Goal: Information Seeking & Learning: Learn about a topic

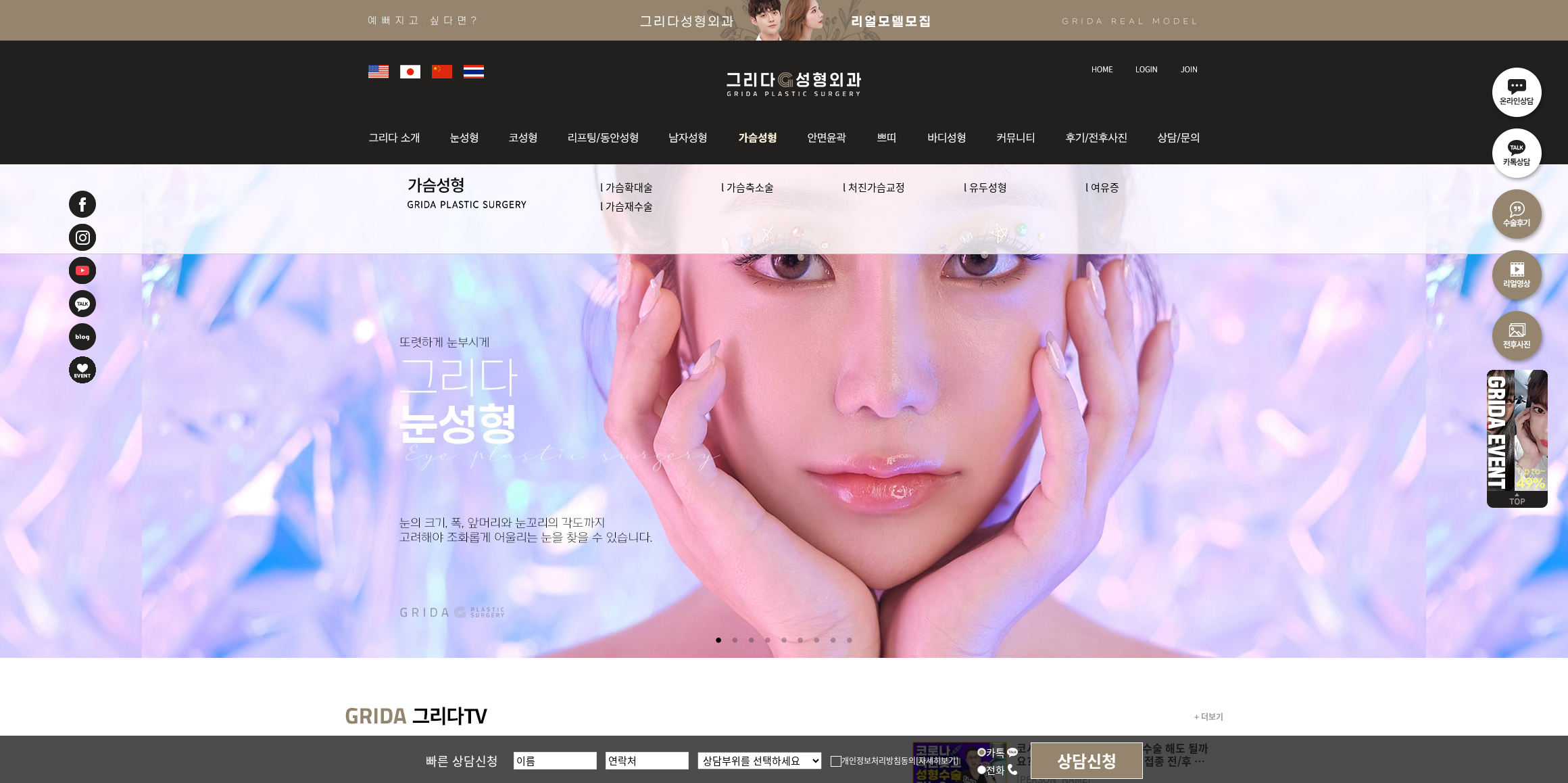
click at [751, 137] on img at bounding box center [758, 137] width 69 height 53
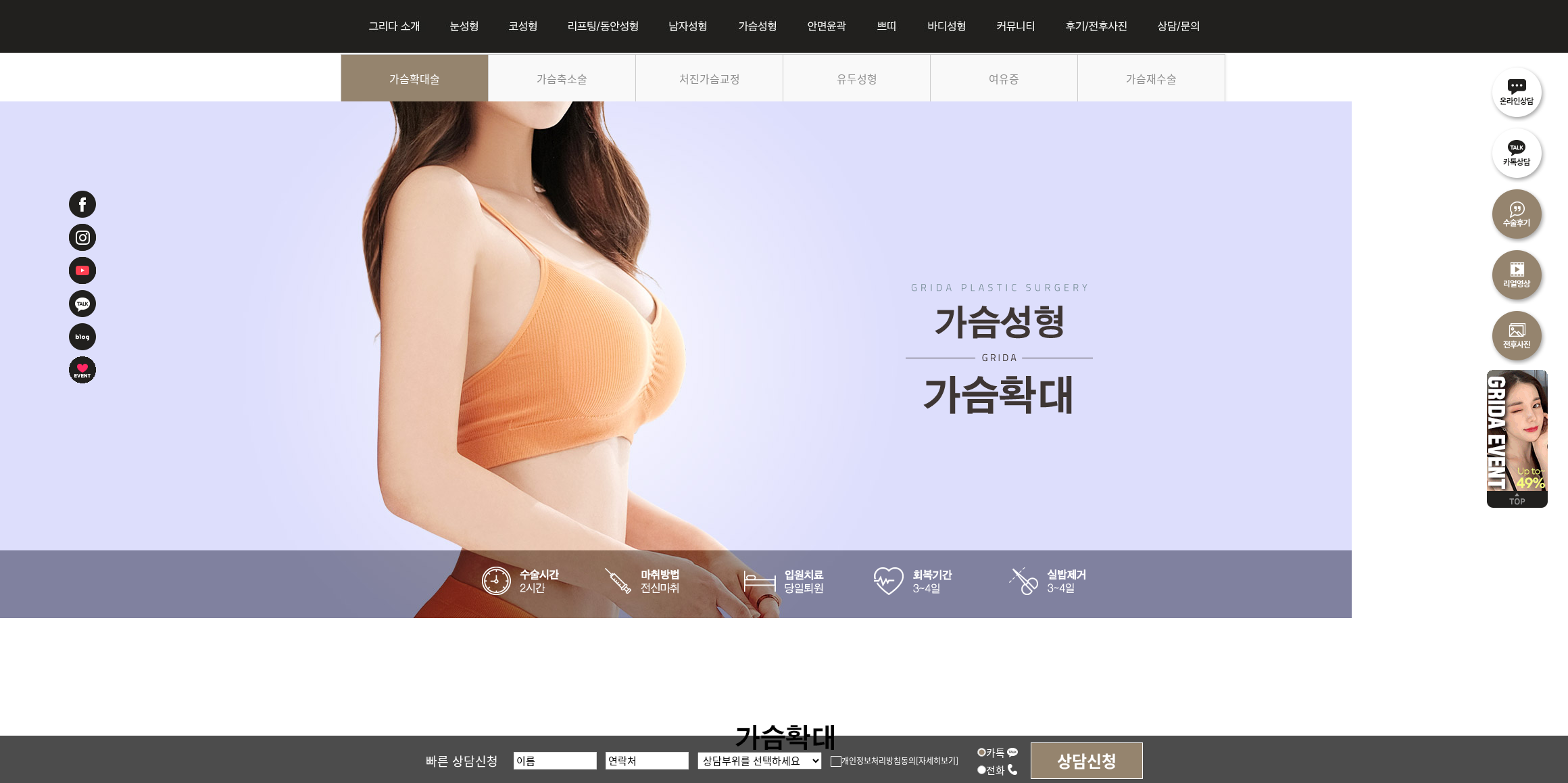
scroll to position [169, 0]
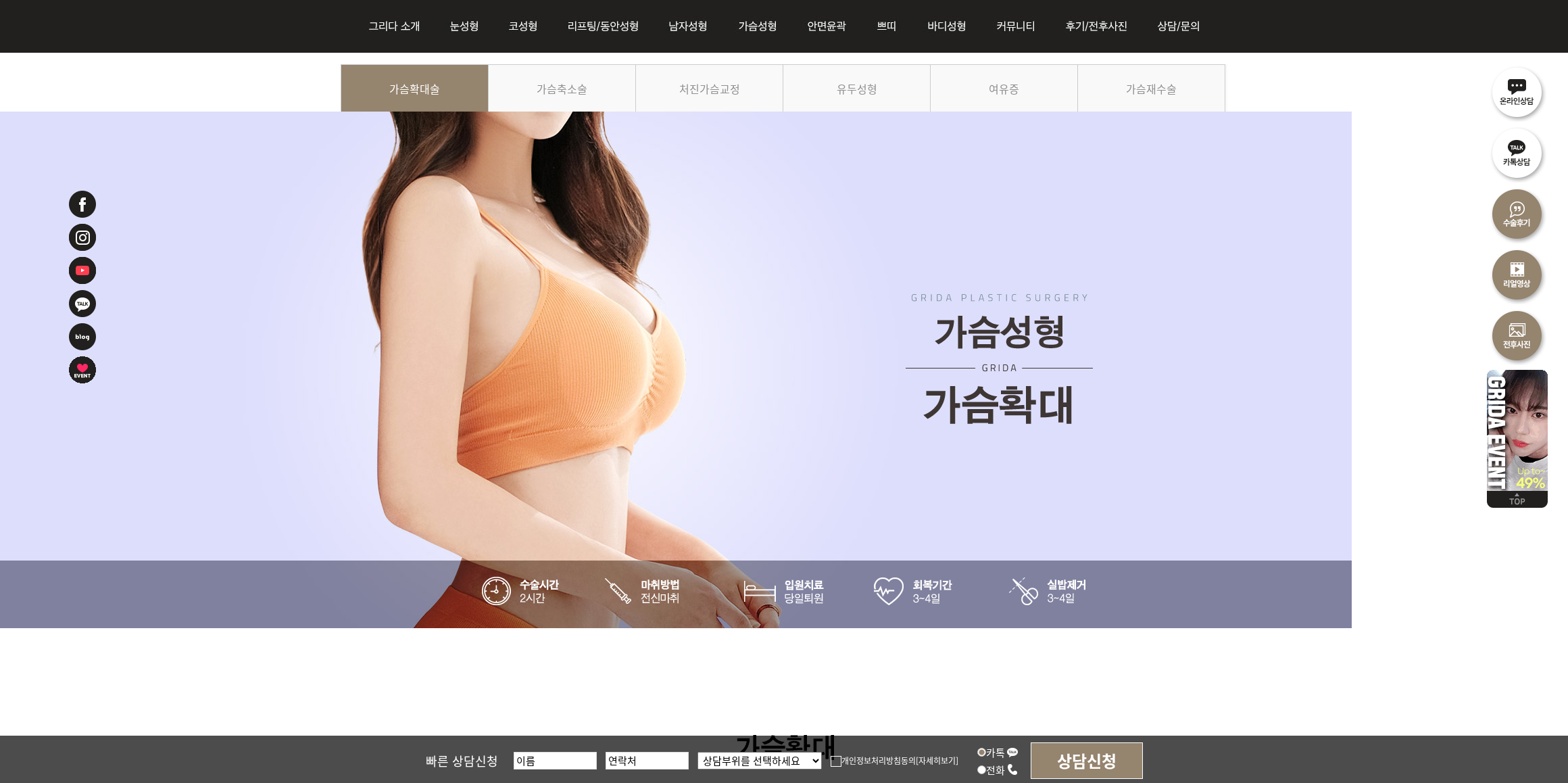
click at [575, 62] on img at bounding box center [784, 4] width 887 height 121
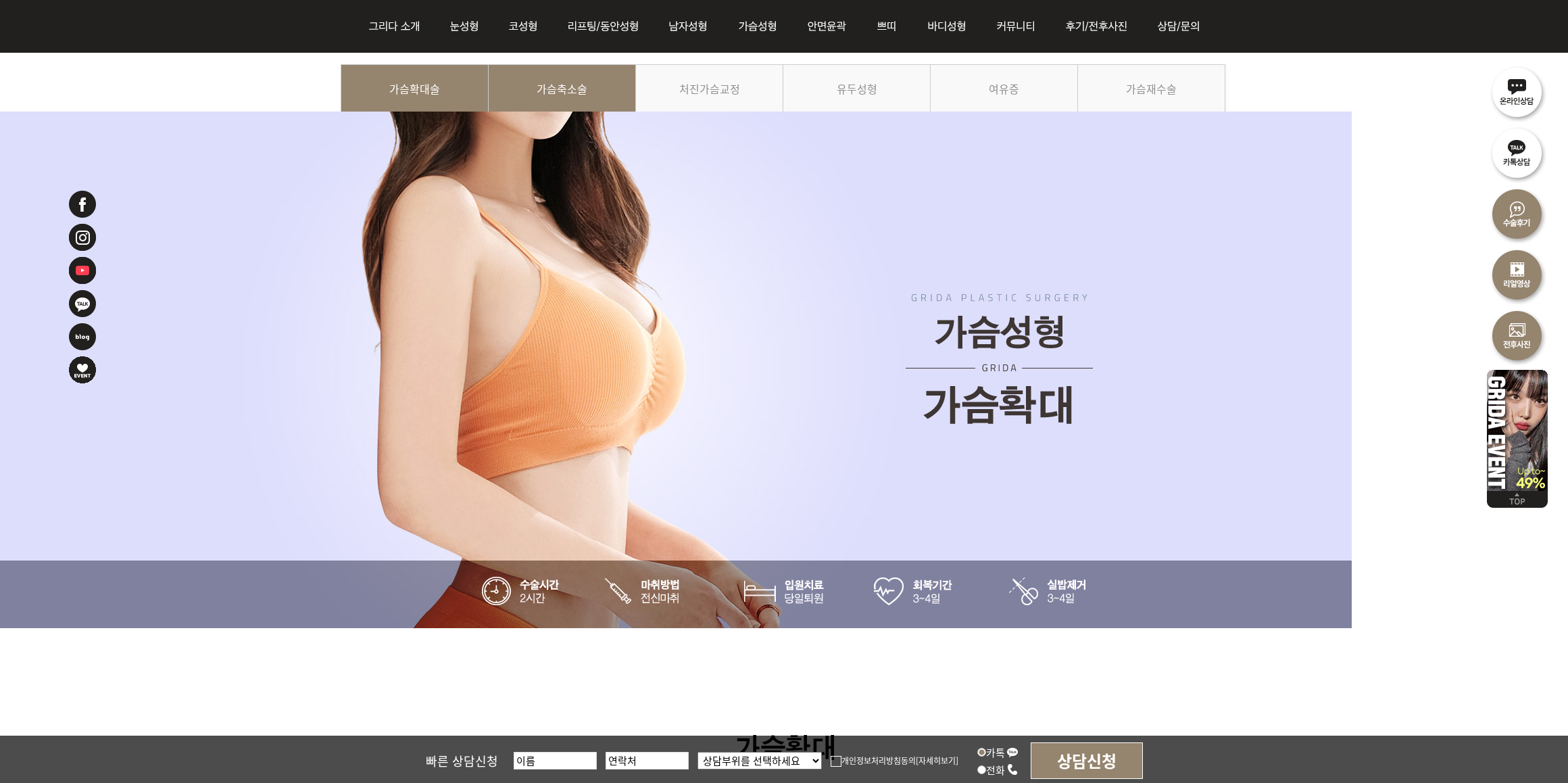
click at [573, 79] on link "가슴축소술" at bounding box center [562, 95] width 147 height 62
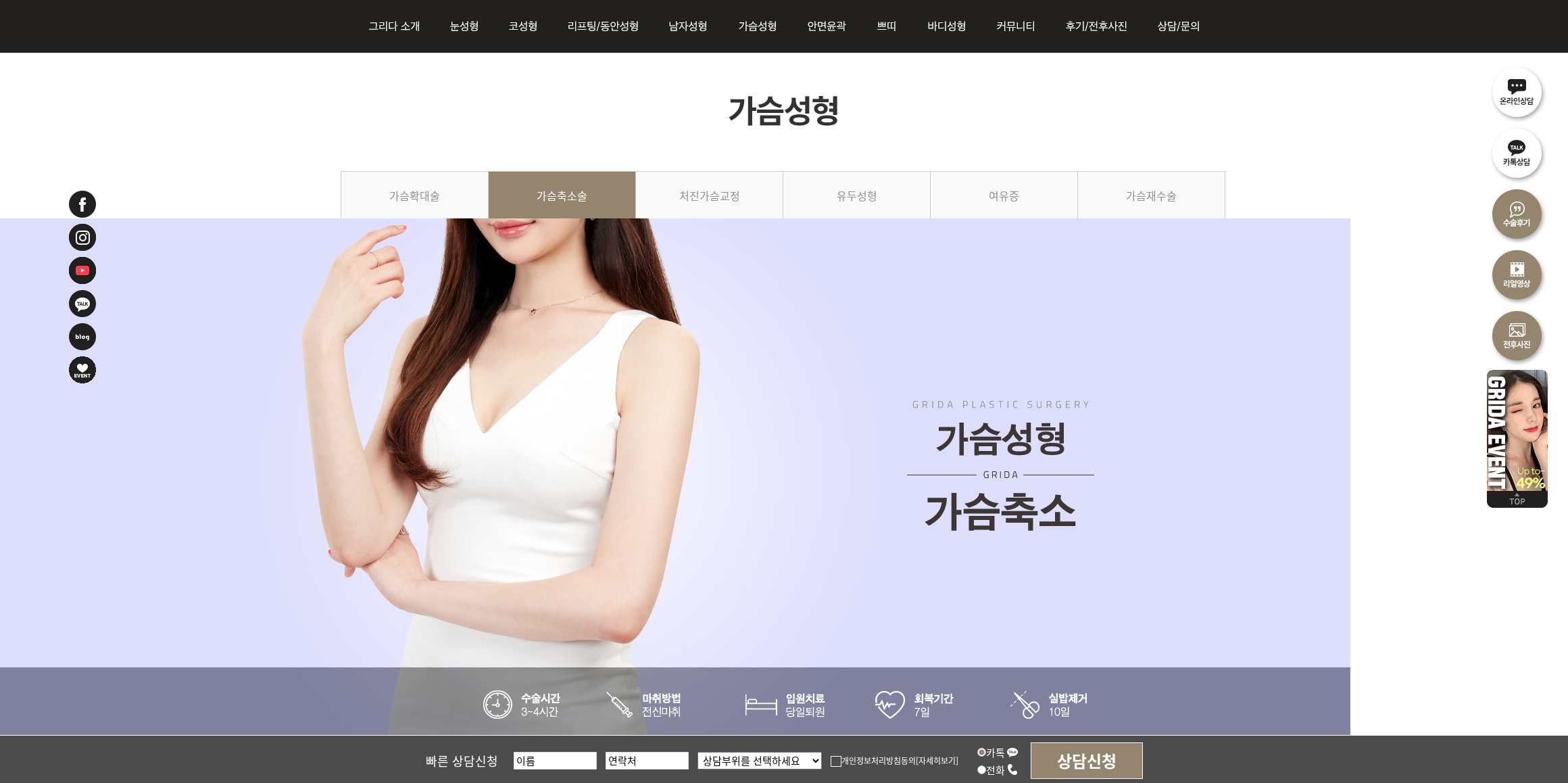
scroll to position [169, 0]
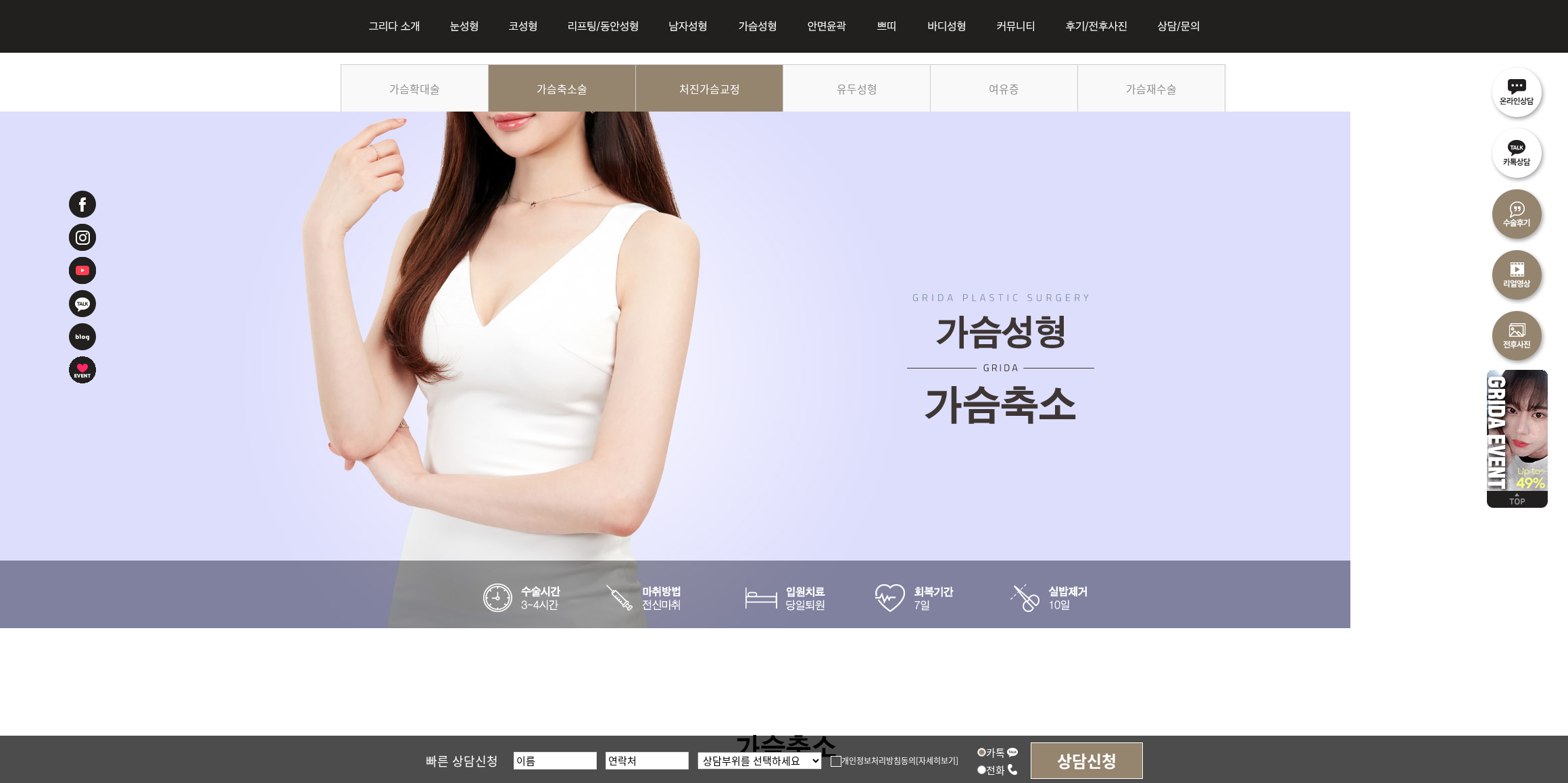
click at [748, 71] on link "처진가슴교정" at bounding box center [709, 95] width 147 height 62
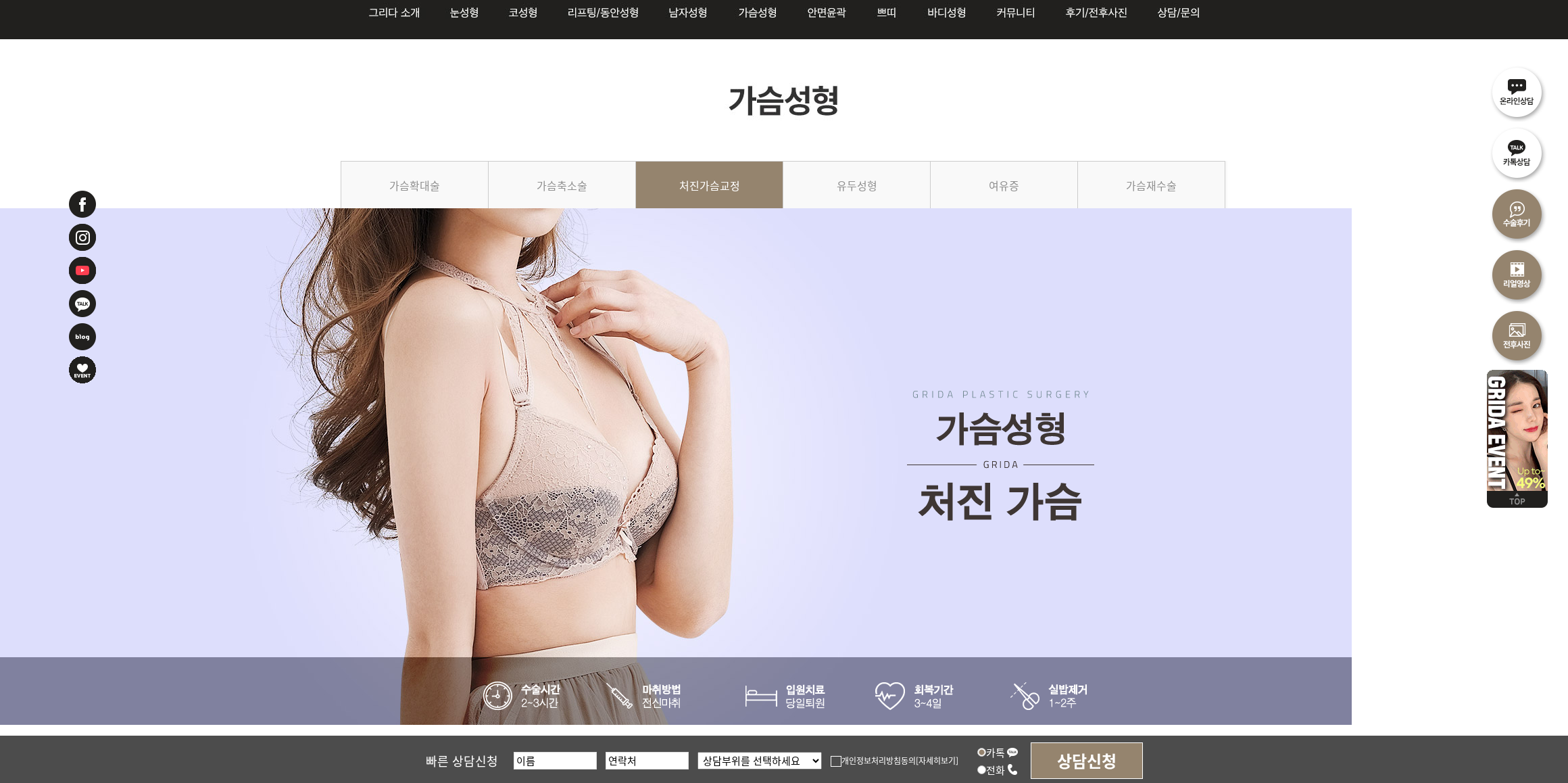
scroll to position [85, 0]
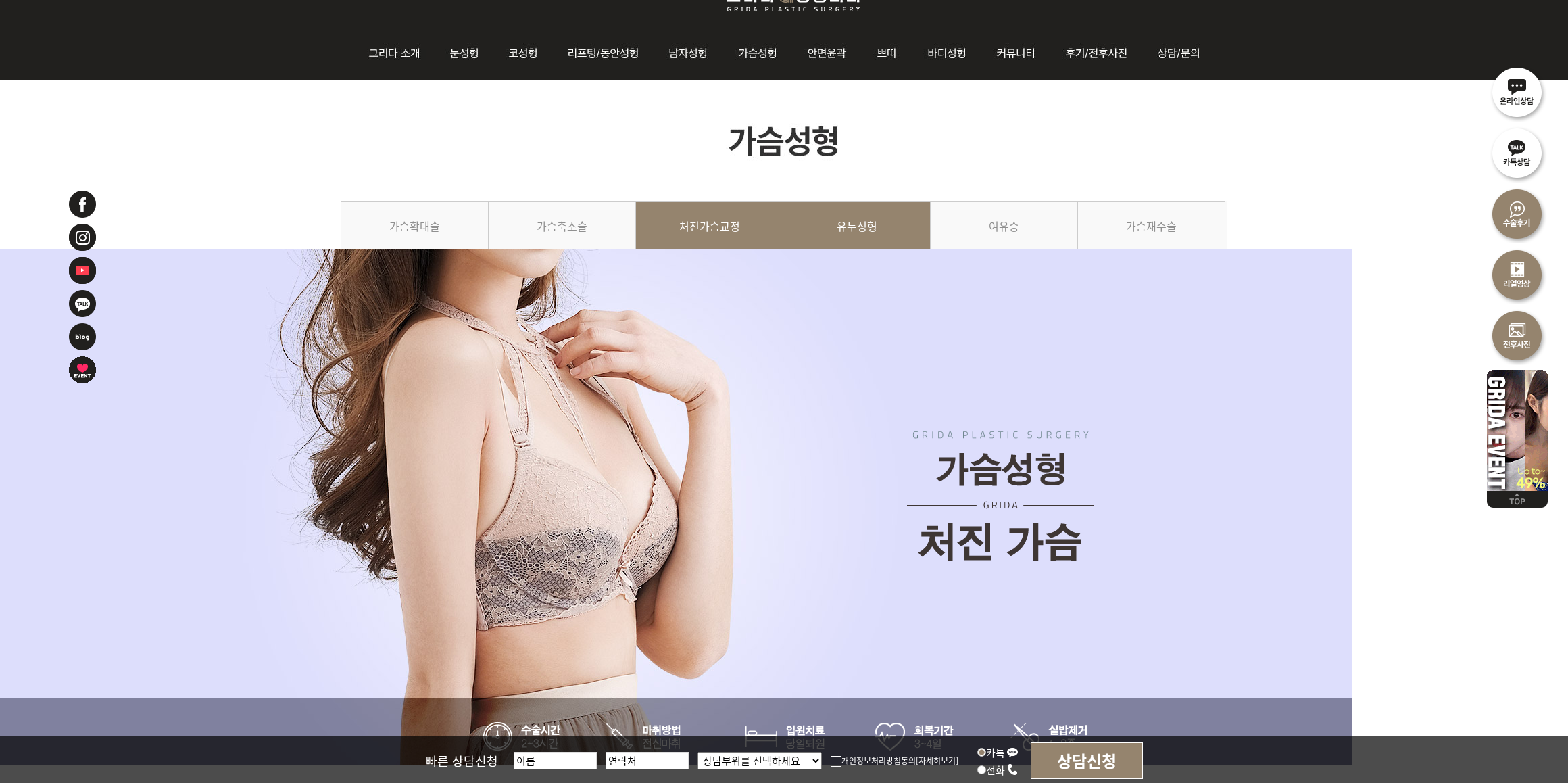
click at [880, 263] on link "유두성형" at bounding box center [857, 232] width 147 height 62
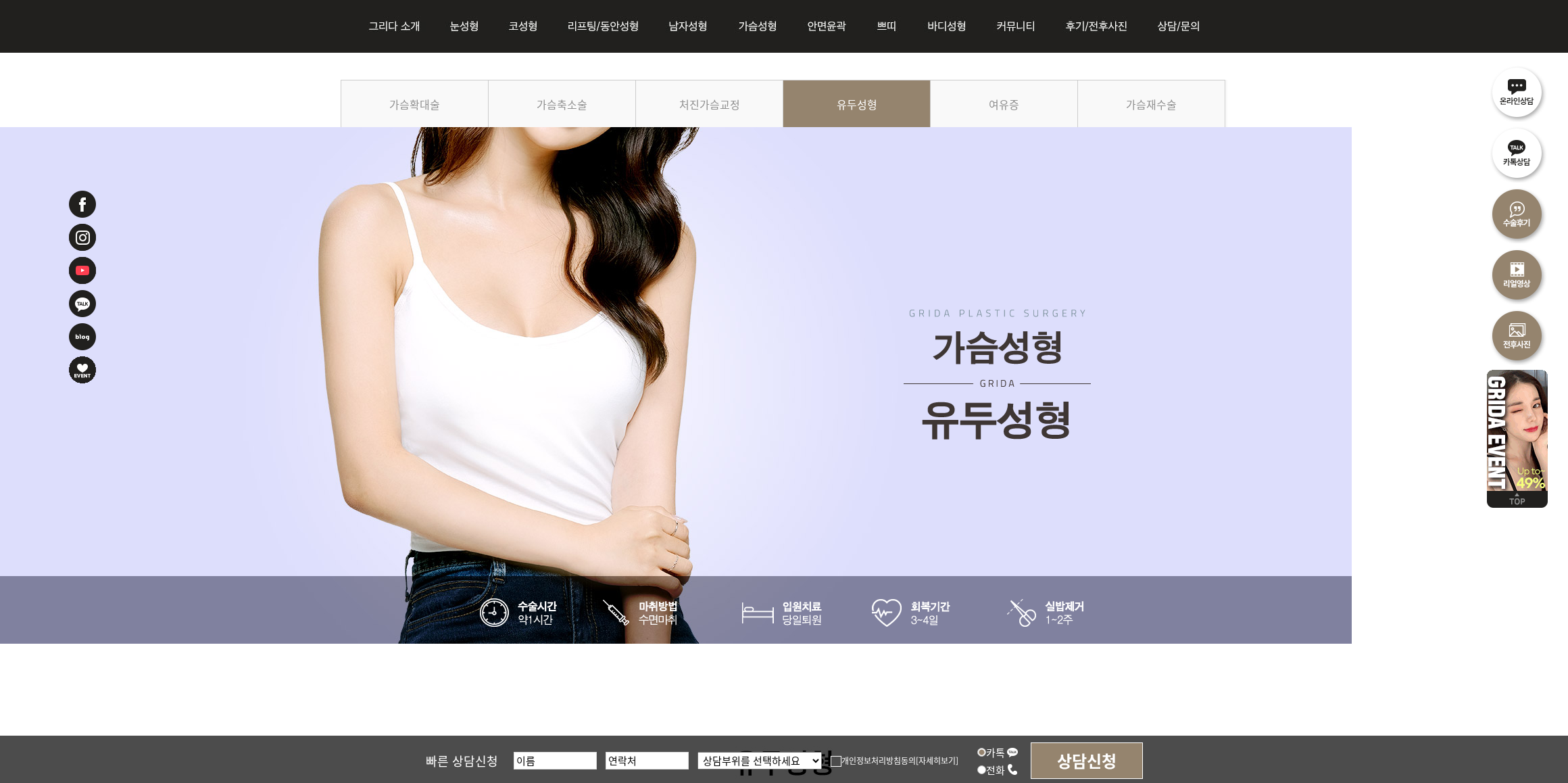
scroll to position [169, 0]
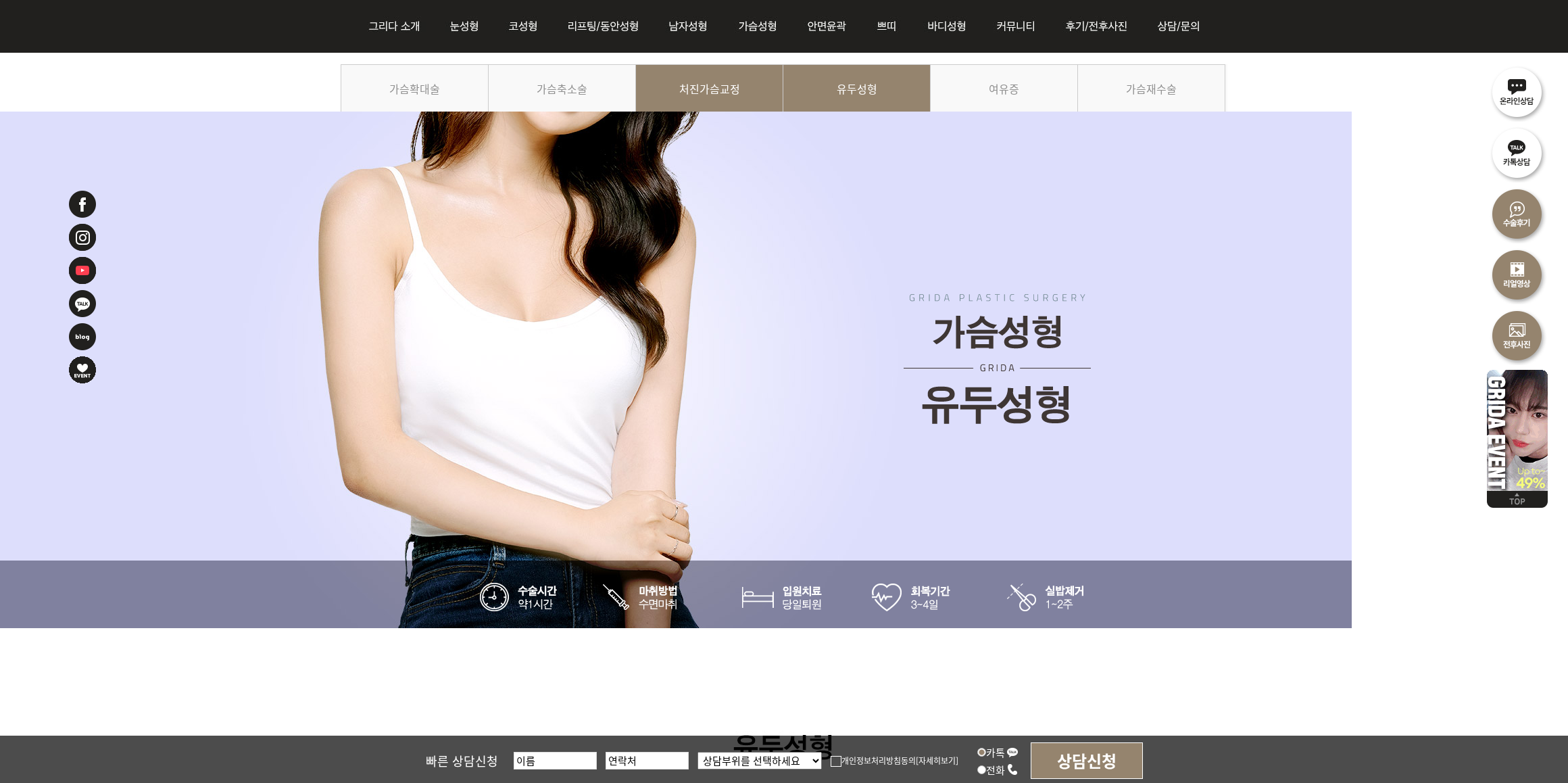
click at [714, 100] on link "처진가슴교정" at bounding box center [709, 95] width 147 height 62
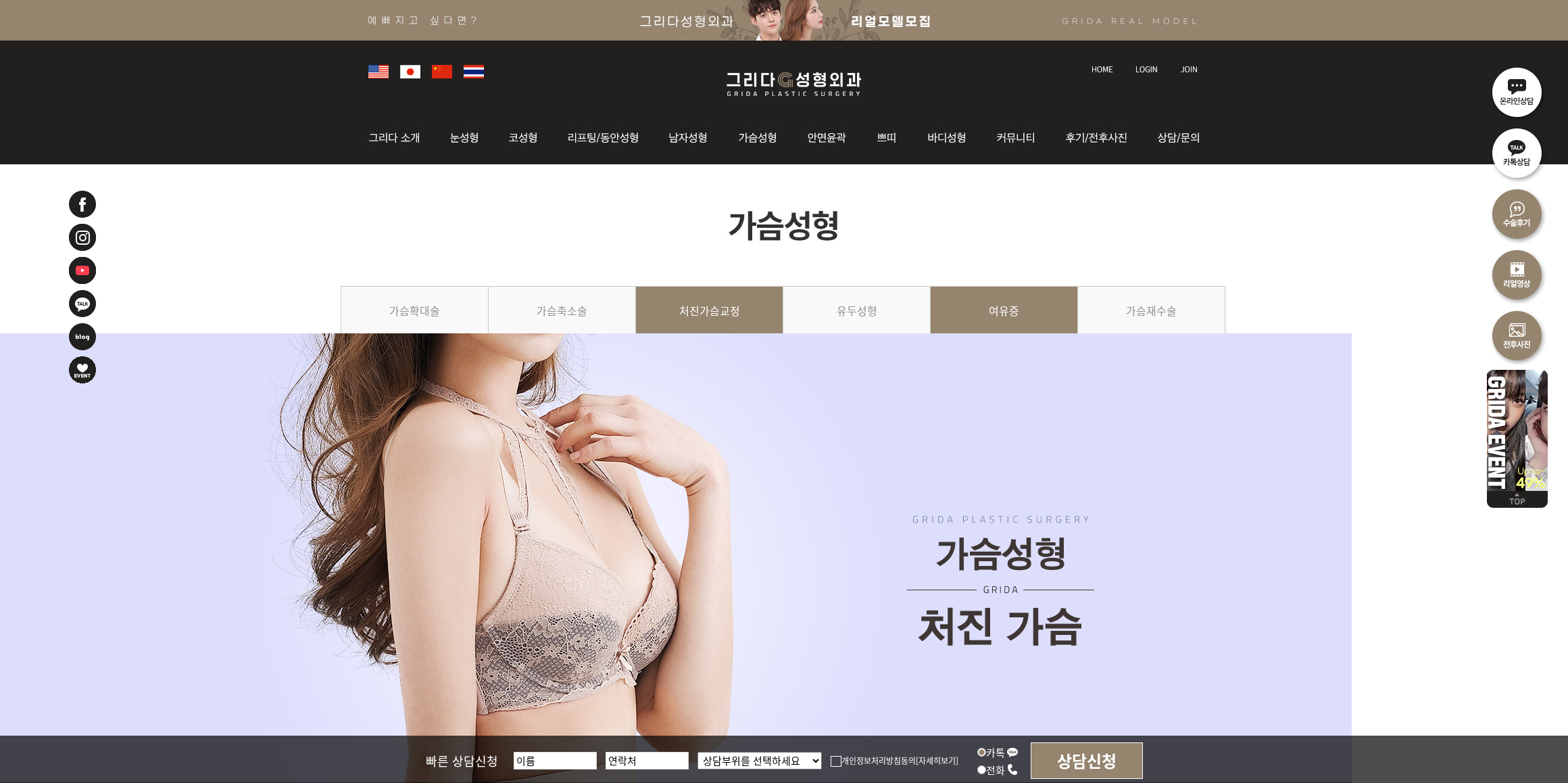
click at [971, 347] on link "여유증" at bounding box center [1004, 316] width 147 height 62
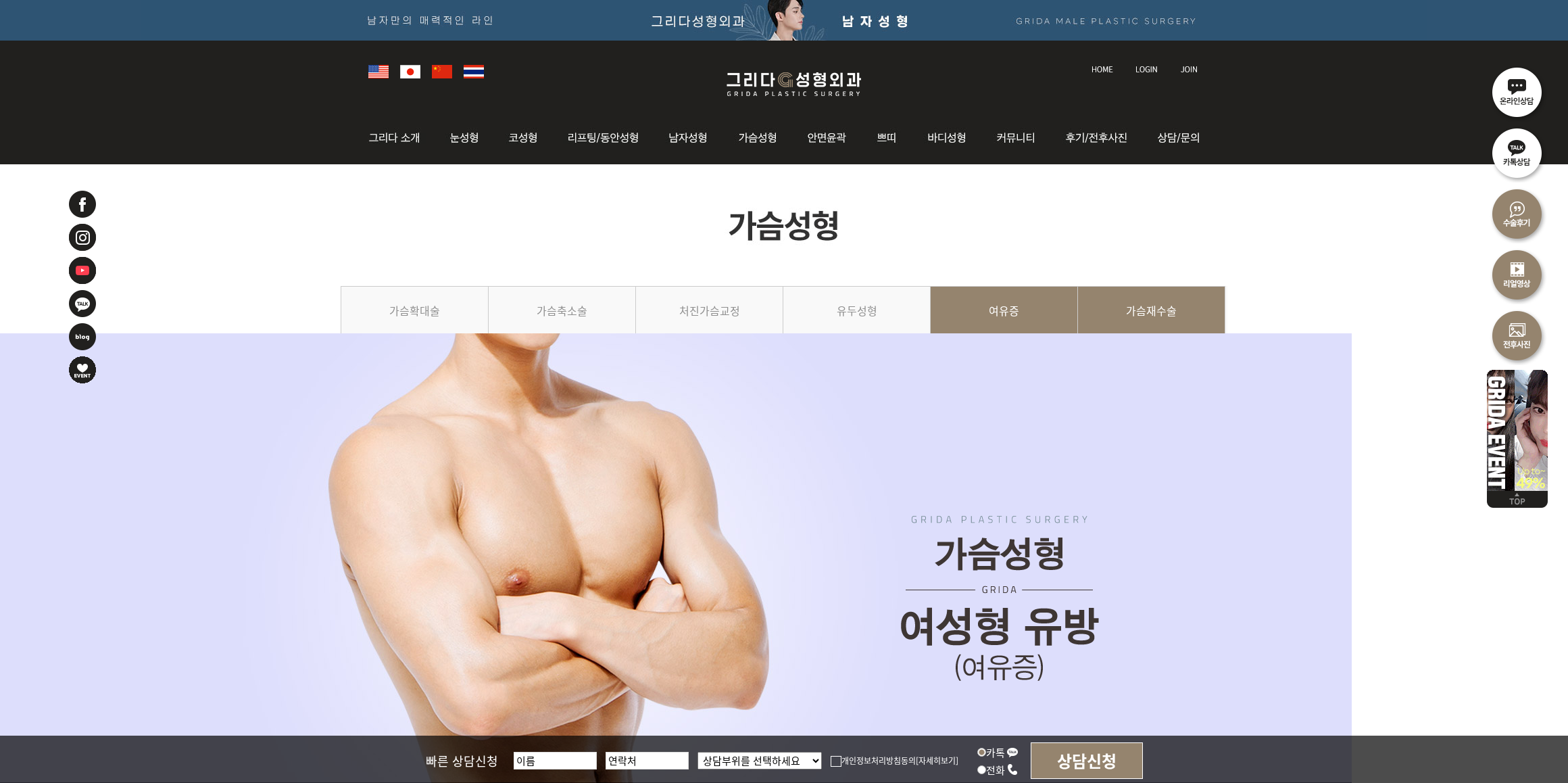
click at [1119, 347] on link "가슴재수술" at bounding box center [1151, 316] width 147 height 62
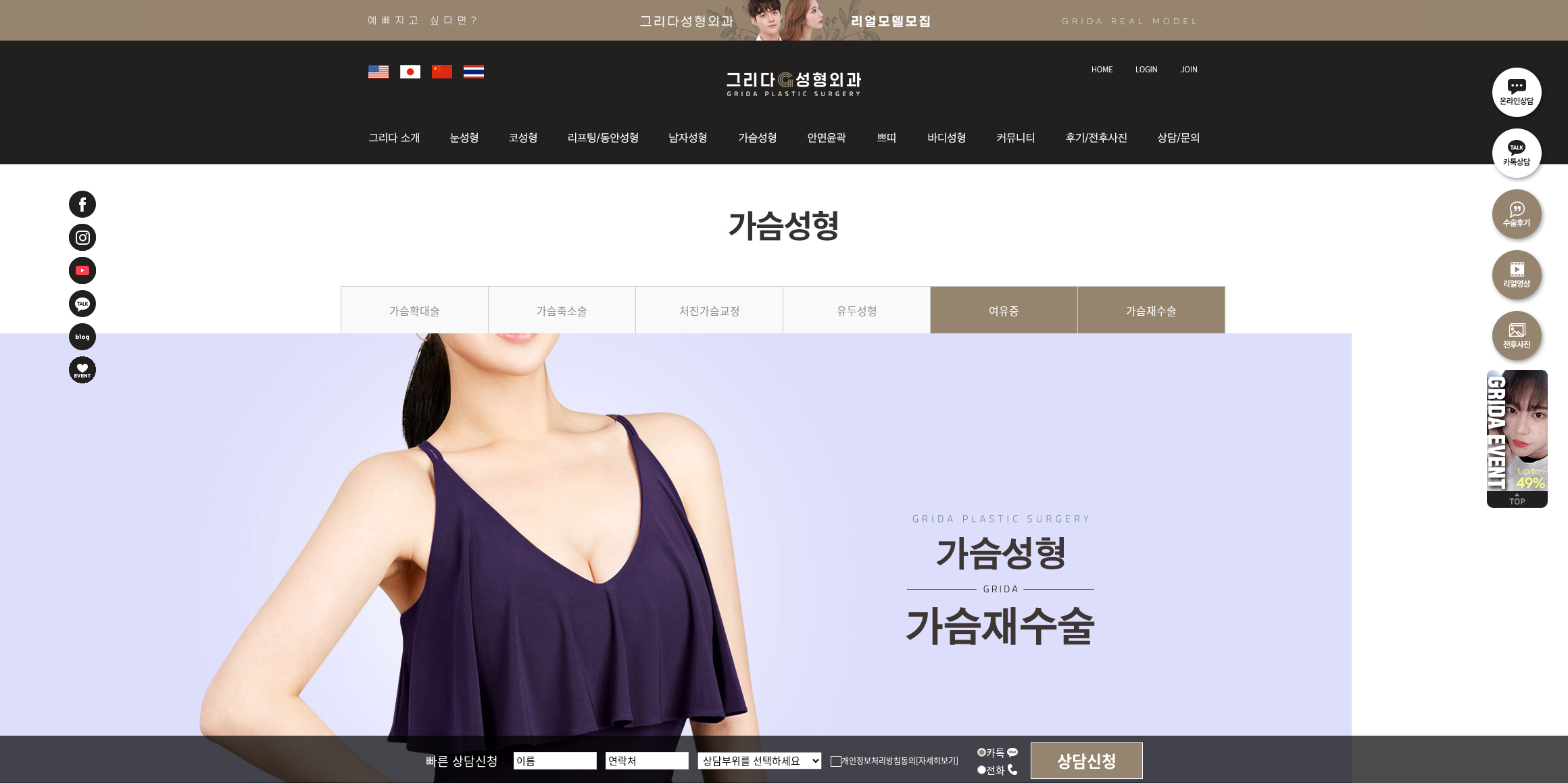
click at [978, 347] on link "여유증" at bounding box center [1004, 316] width 147 height 62
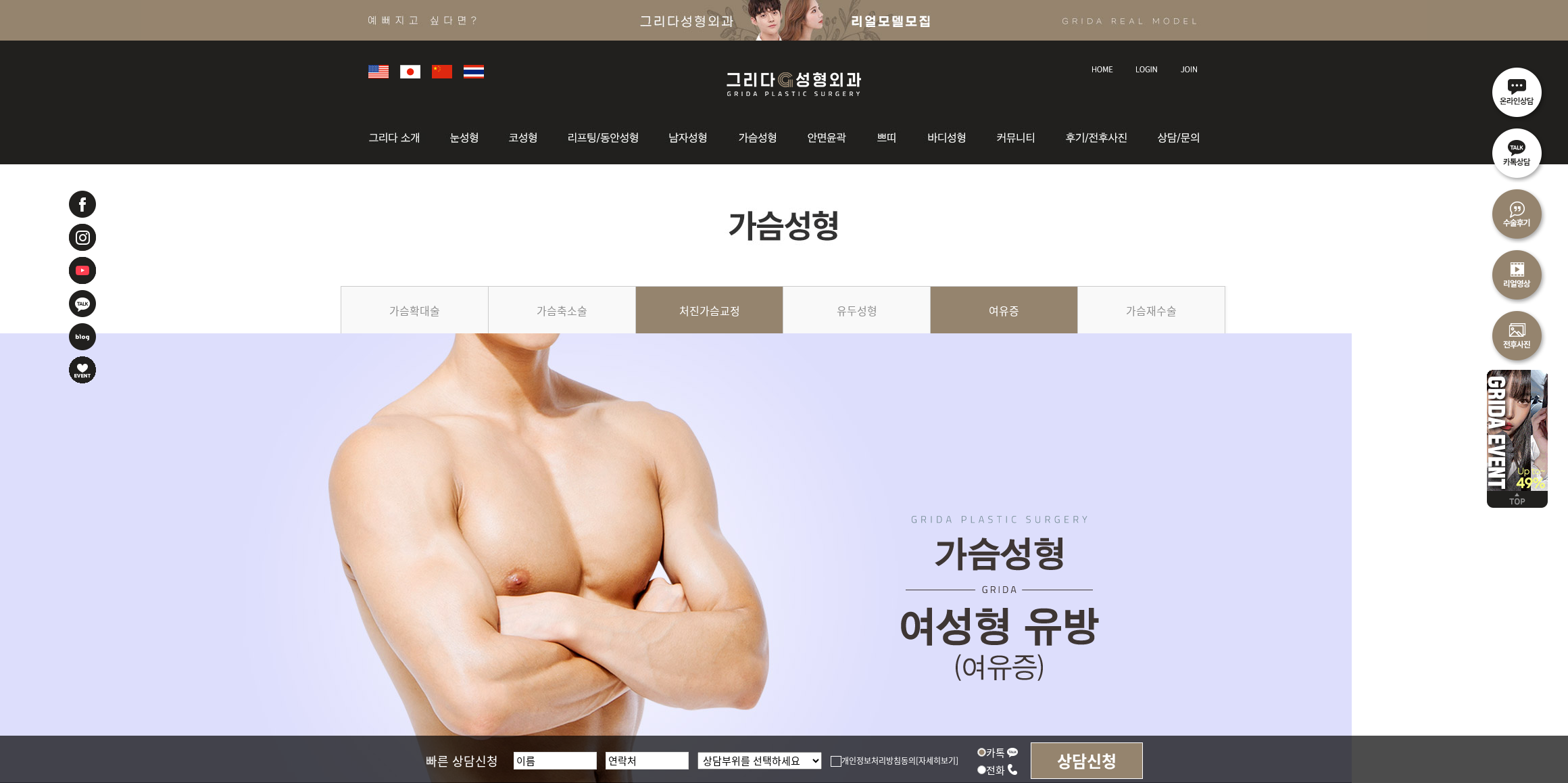
click at [676, 342] on link "처진가슴교정" at bounding box center [709, 316] width 147 height 62
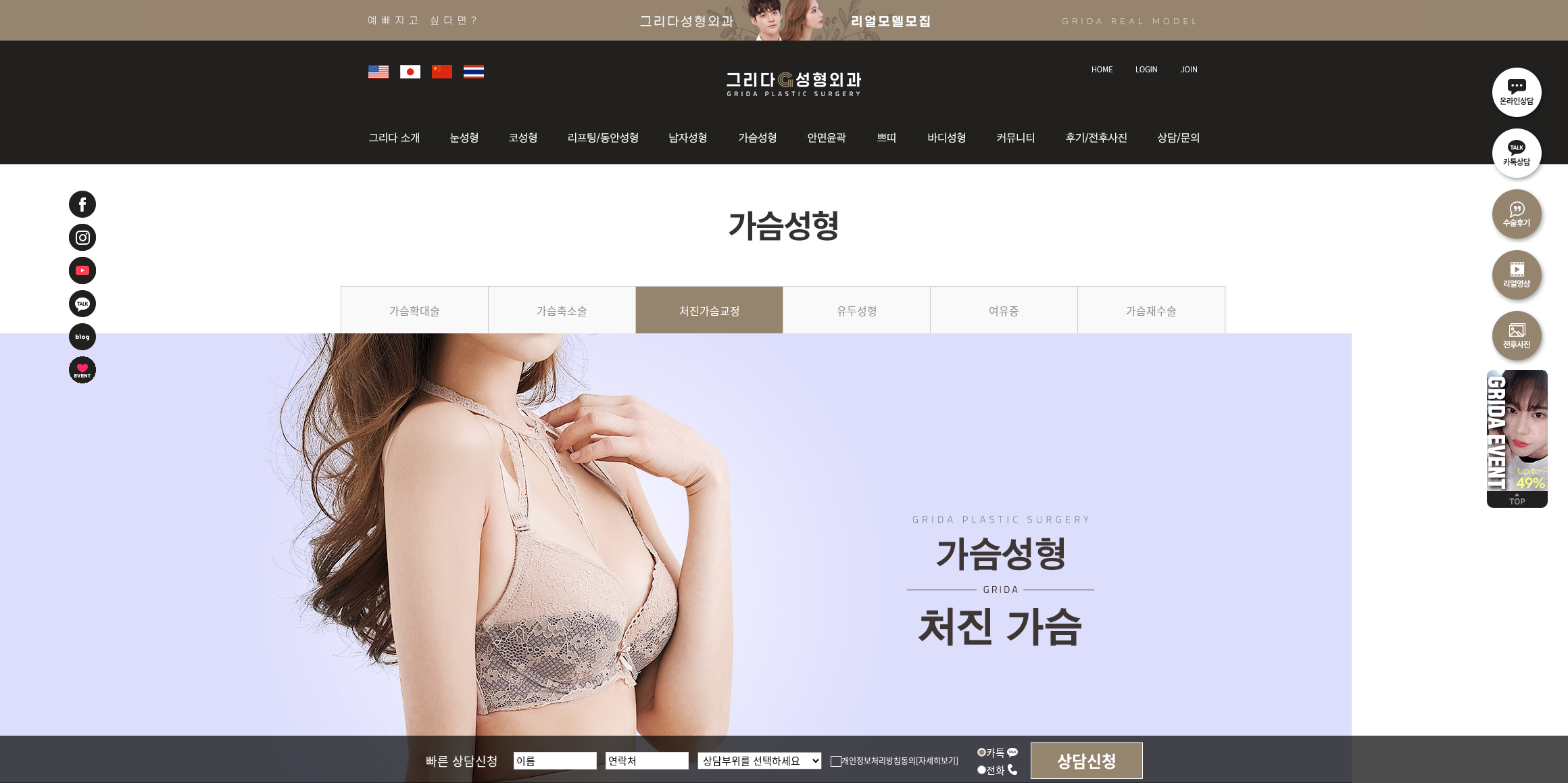
click at [593, 346] on link "가슴축소술" at bounding box center [562, 316] width 147 height 62
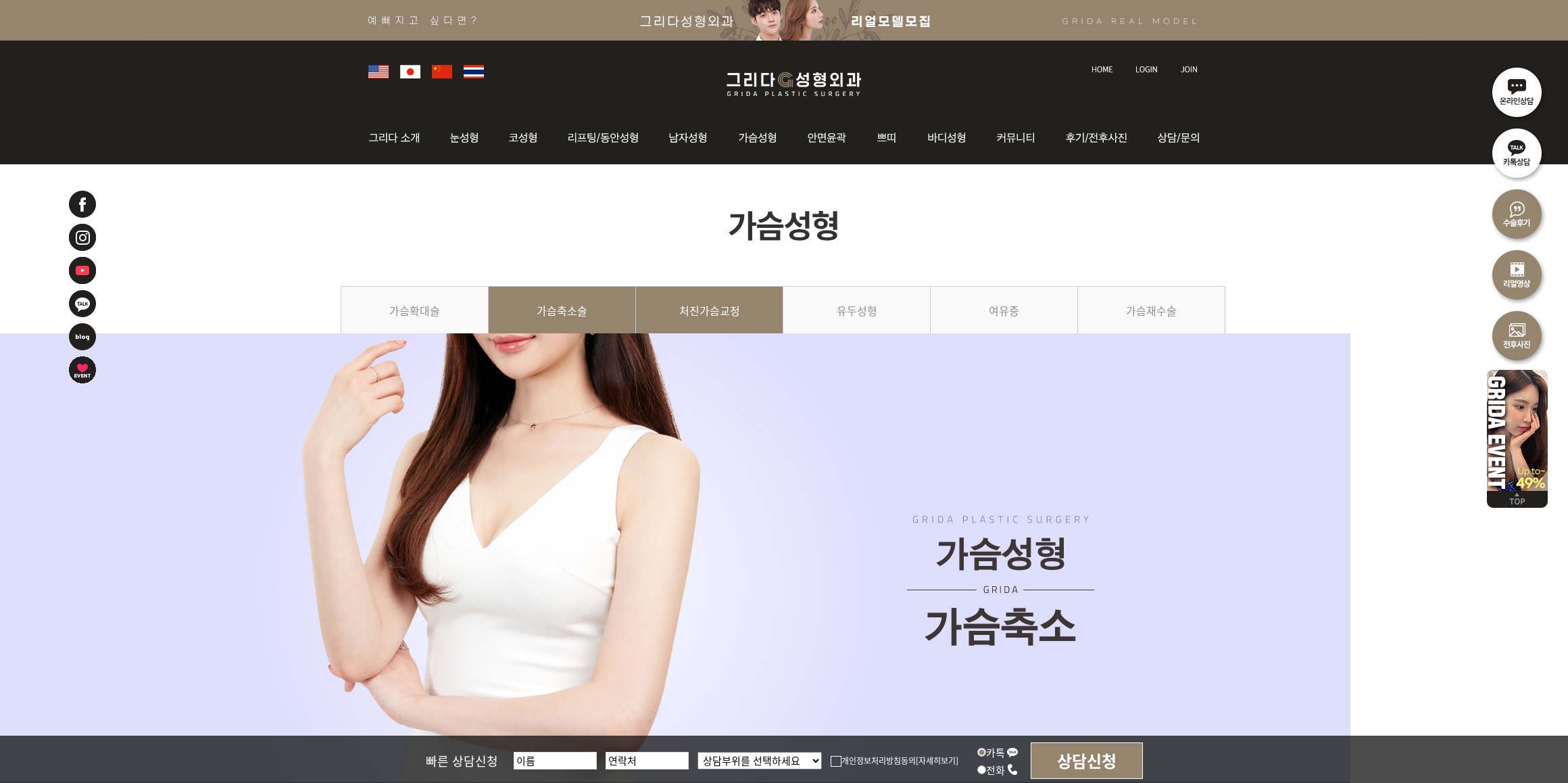
click at [698, 342] on link "처진가슴교정" at bounding box center [709, 316] width 147 height 62
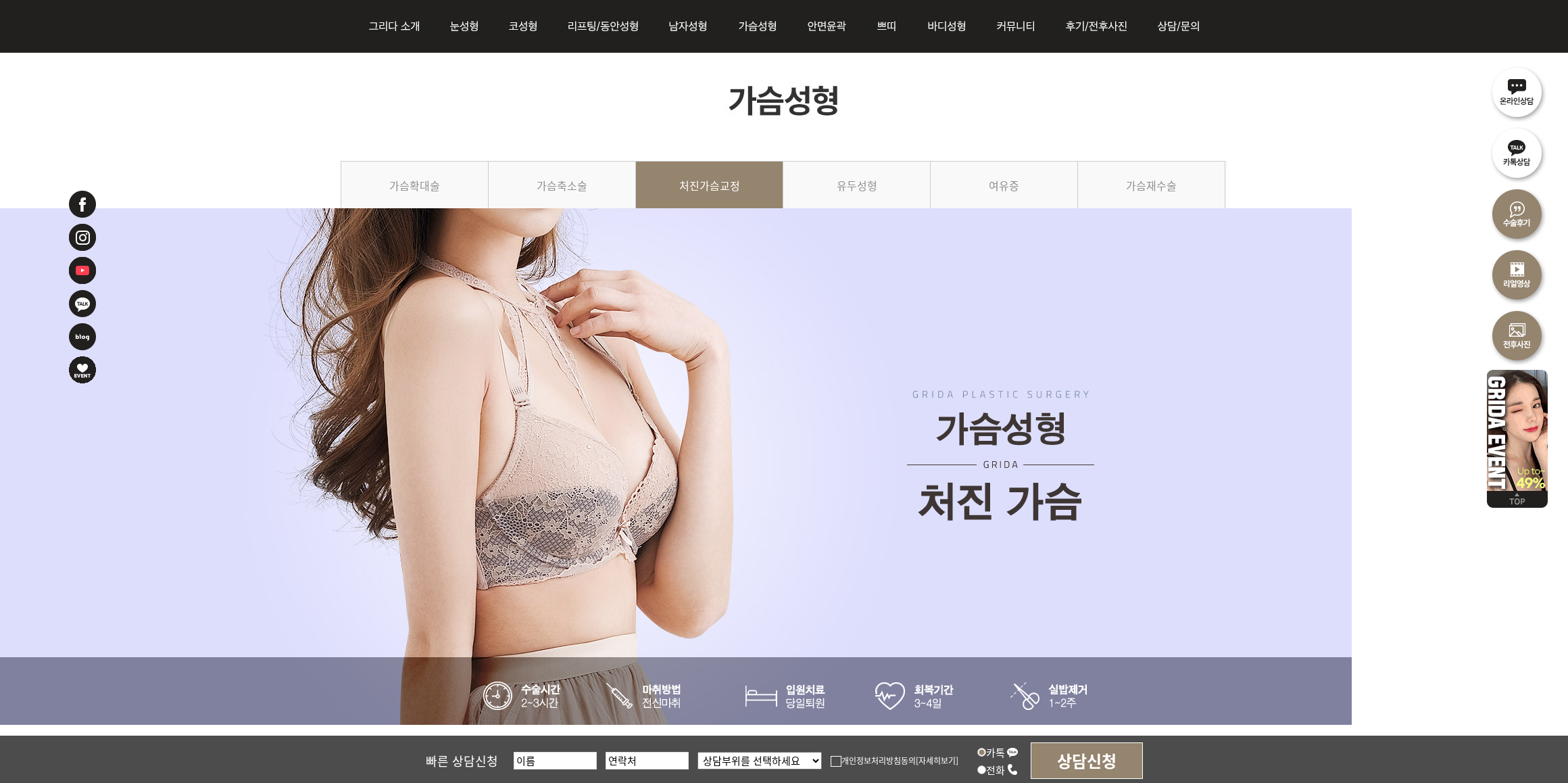
scroll to position [169, 0]
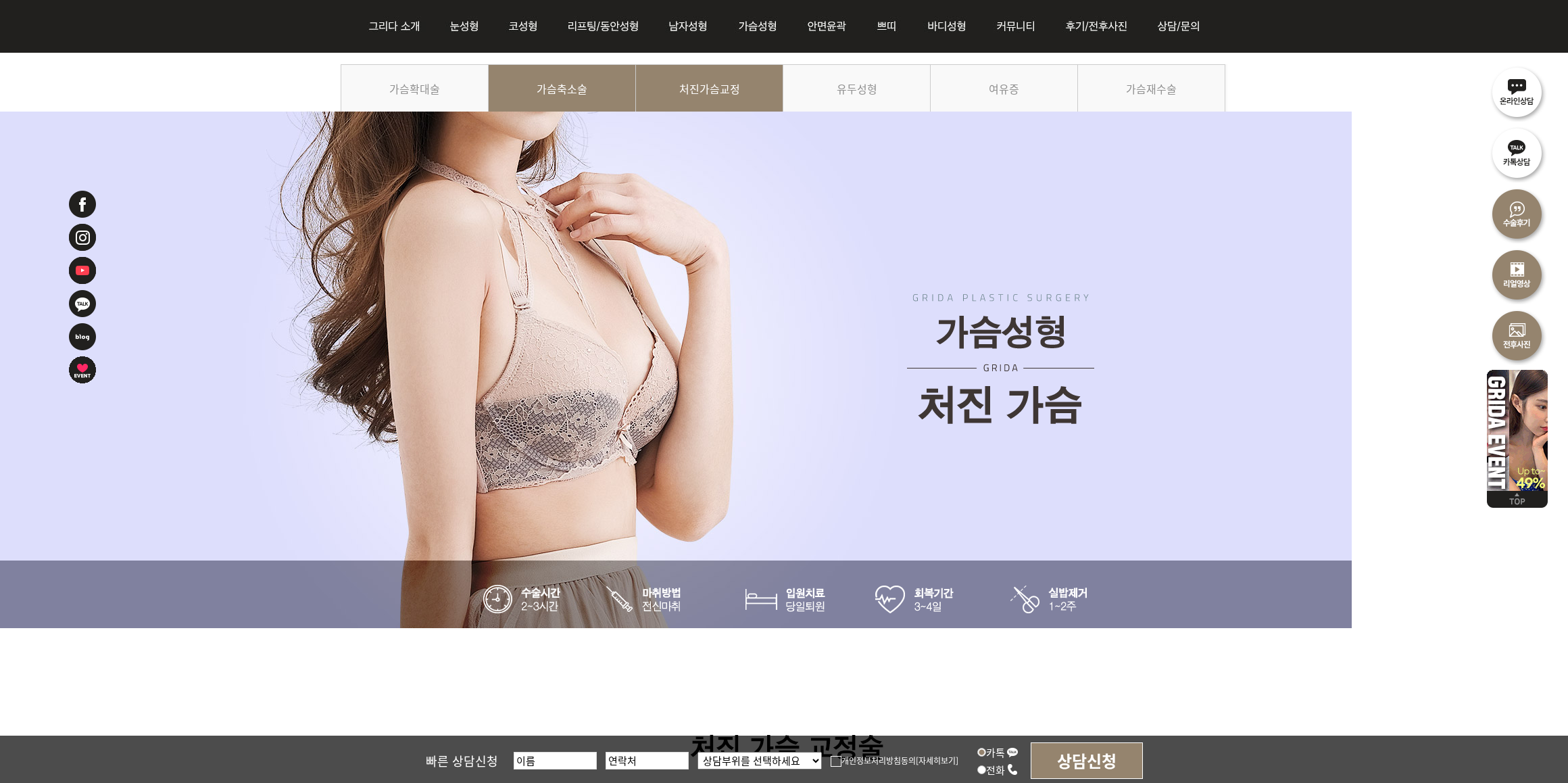
click at [544, 70] on link "가슴축소술" at bounding box center [562, 95] width 147 height 62
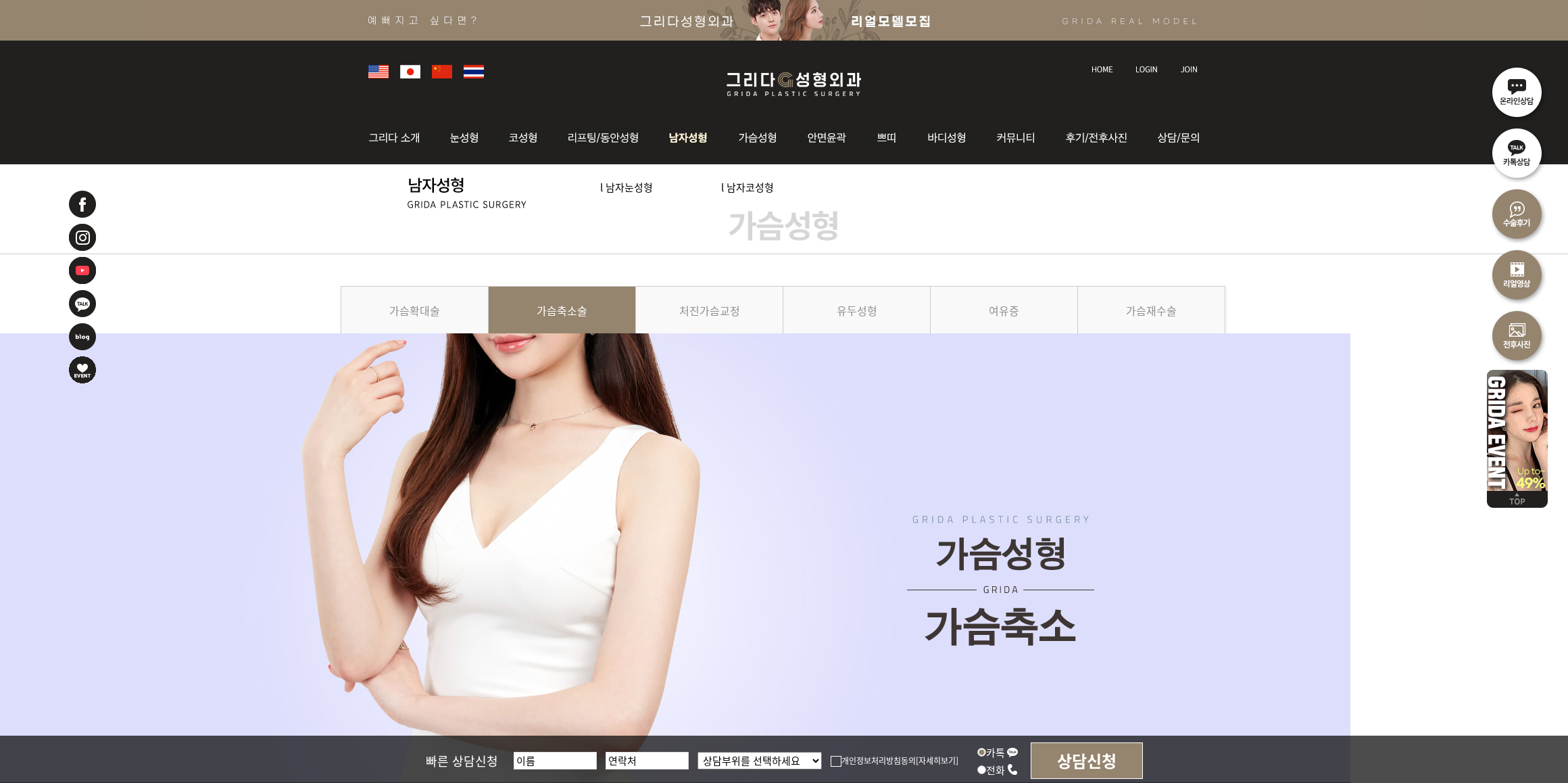
scroll to position [169, 0]
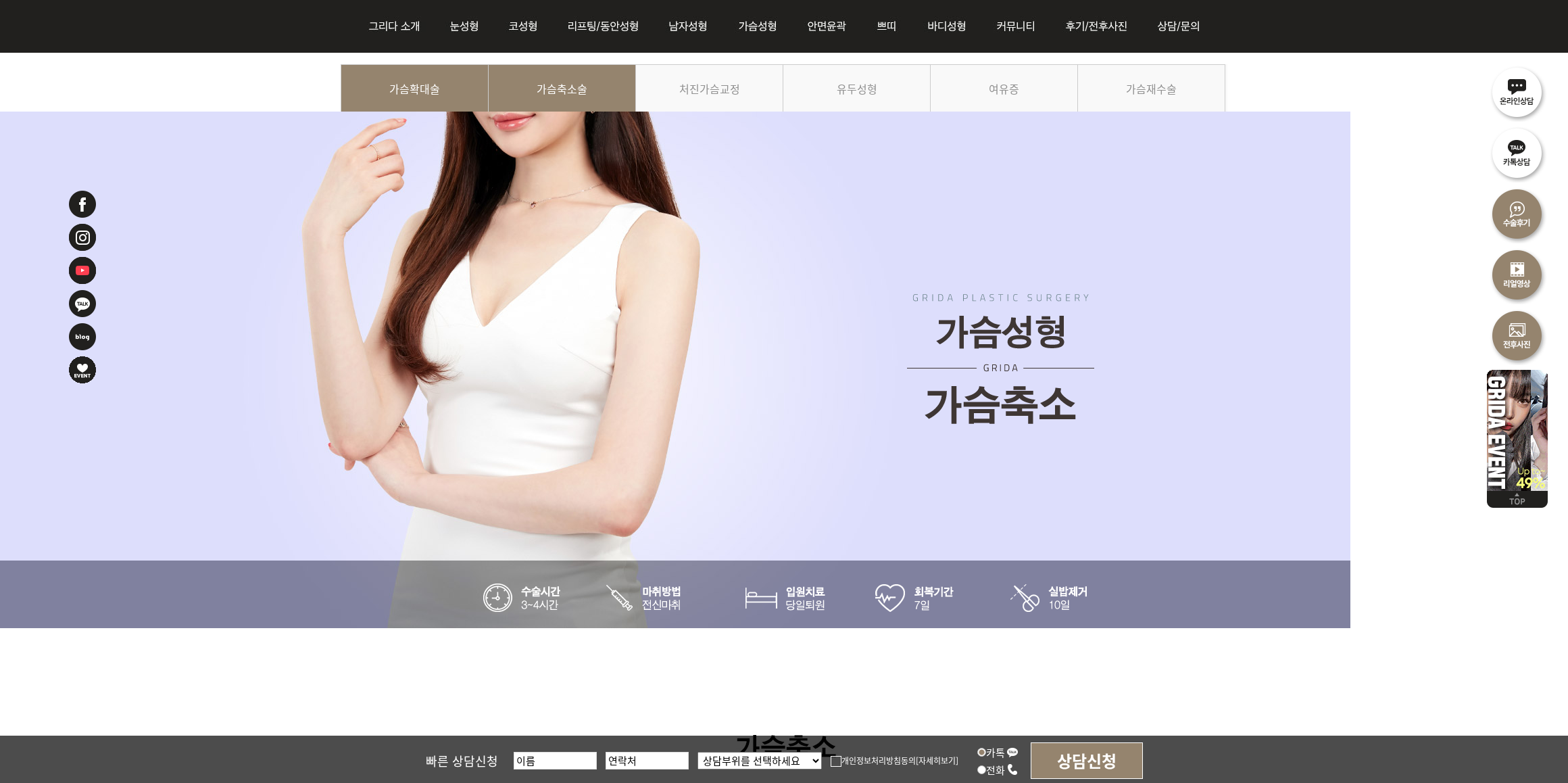
click at [454, 93] on link "가슴확대술" at bounding box center [415, 95] width 148 height 62
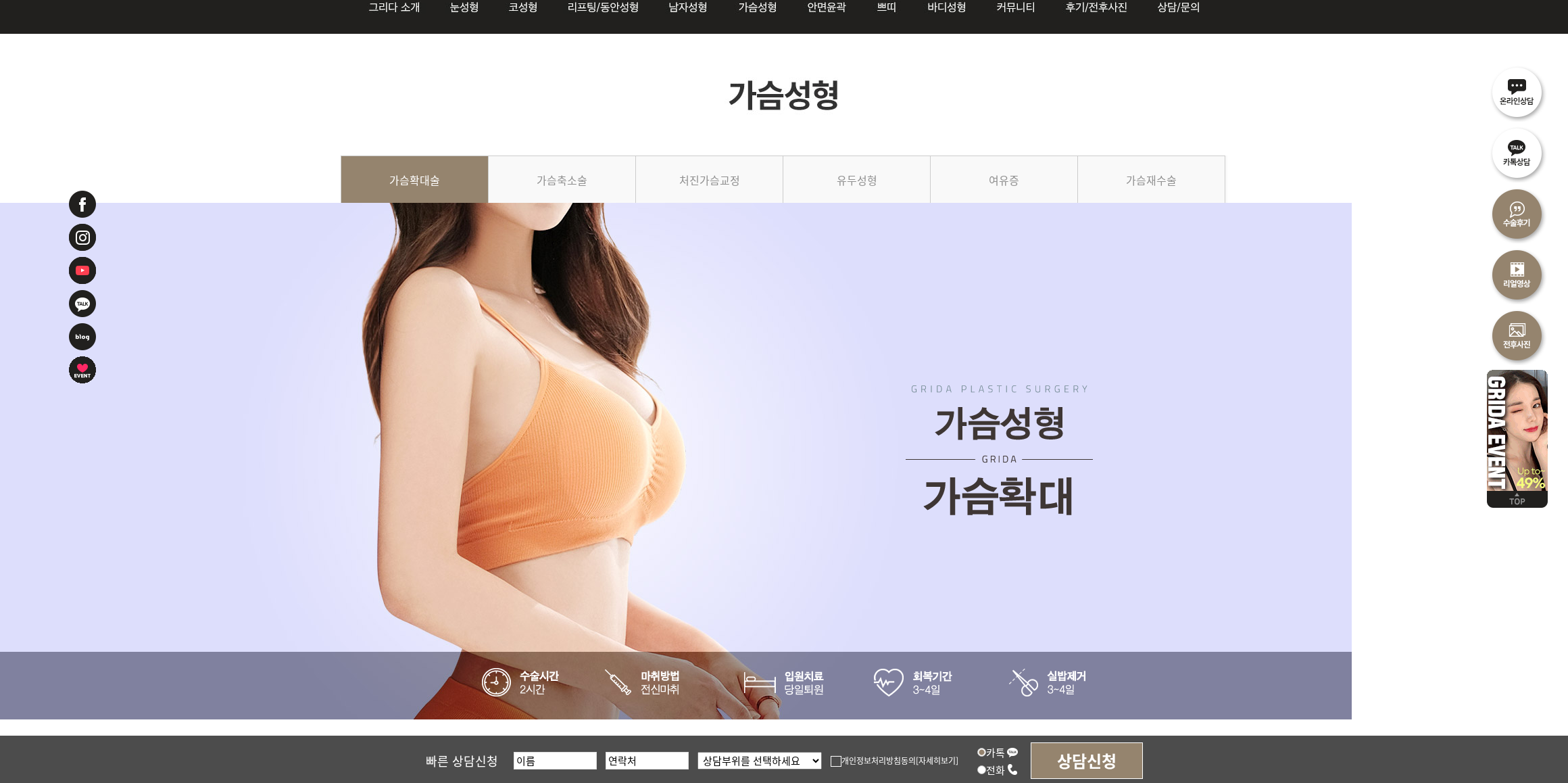
scroll to position [169, 0]
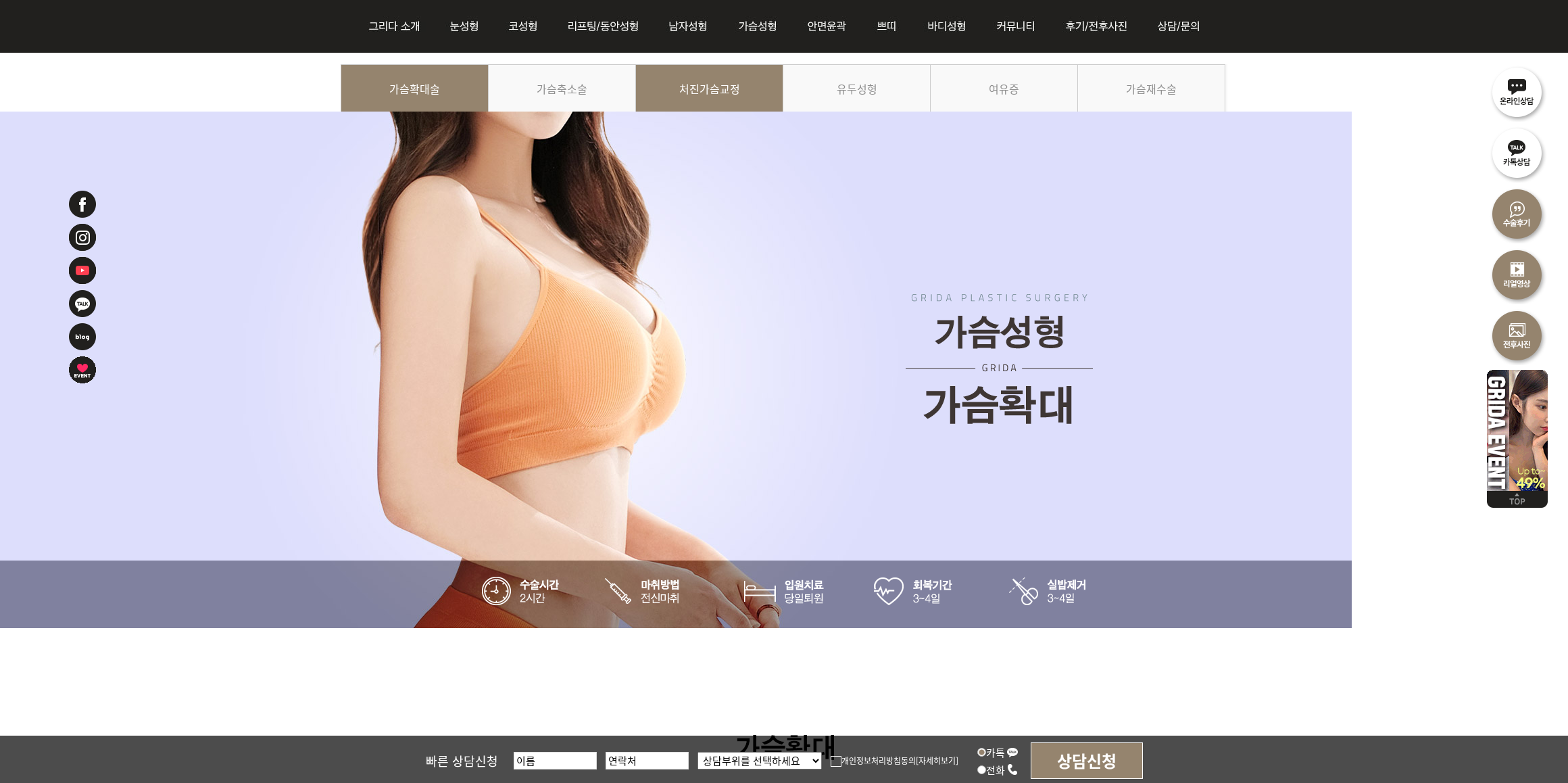
click at [695, 89] on link "처진가슴교정" at bounding box center [709, 95] width 147 height 62
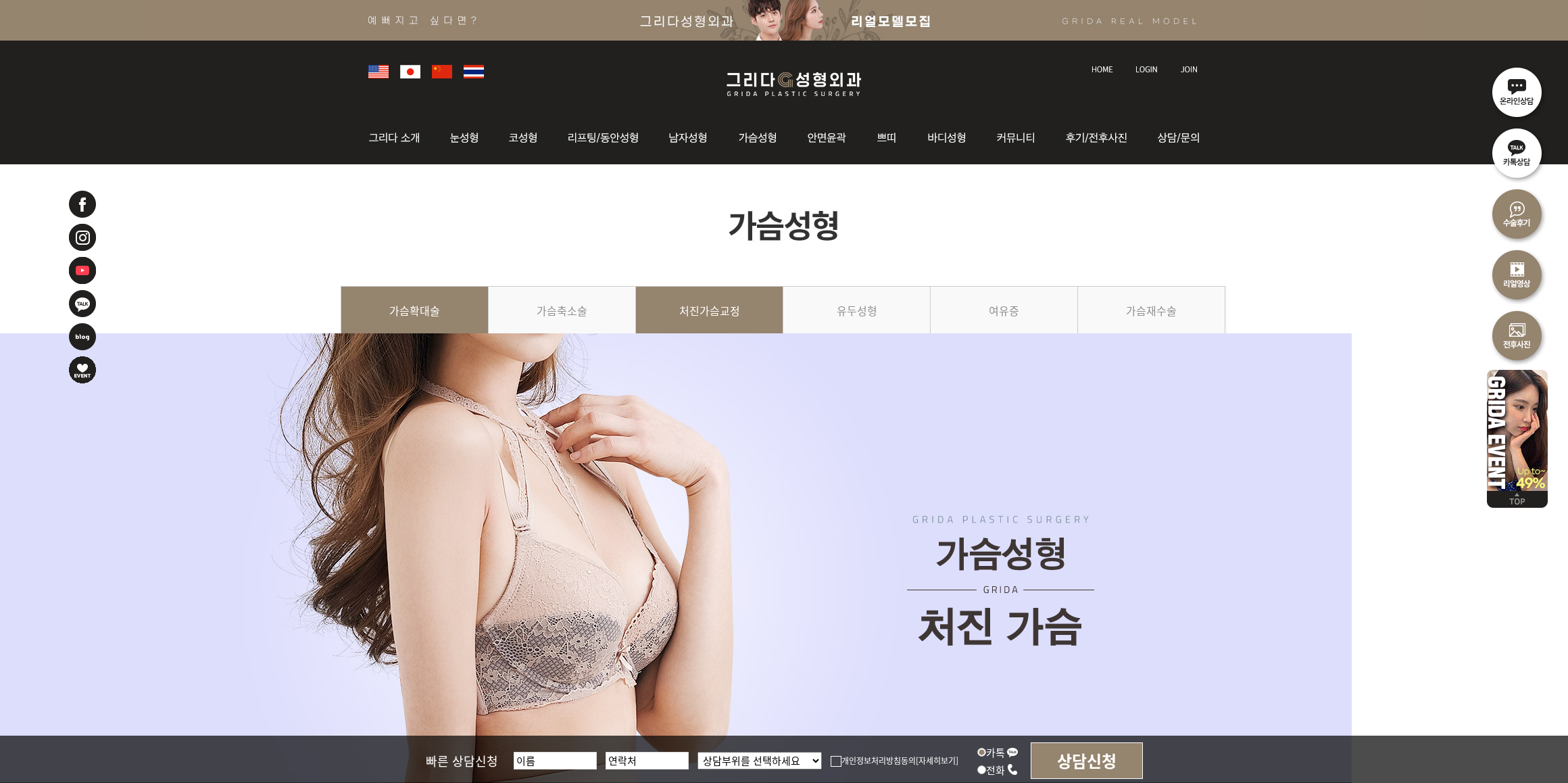
click at [444, 347] on link "가슴확대술" at bounding box center [415, 316] width 148 height 62
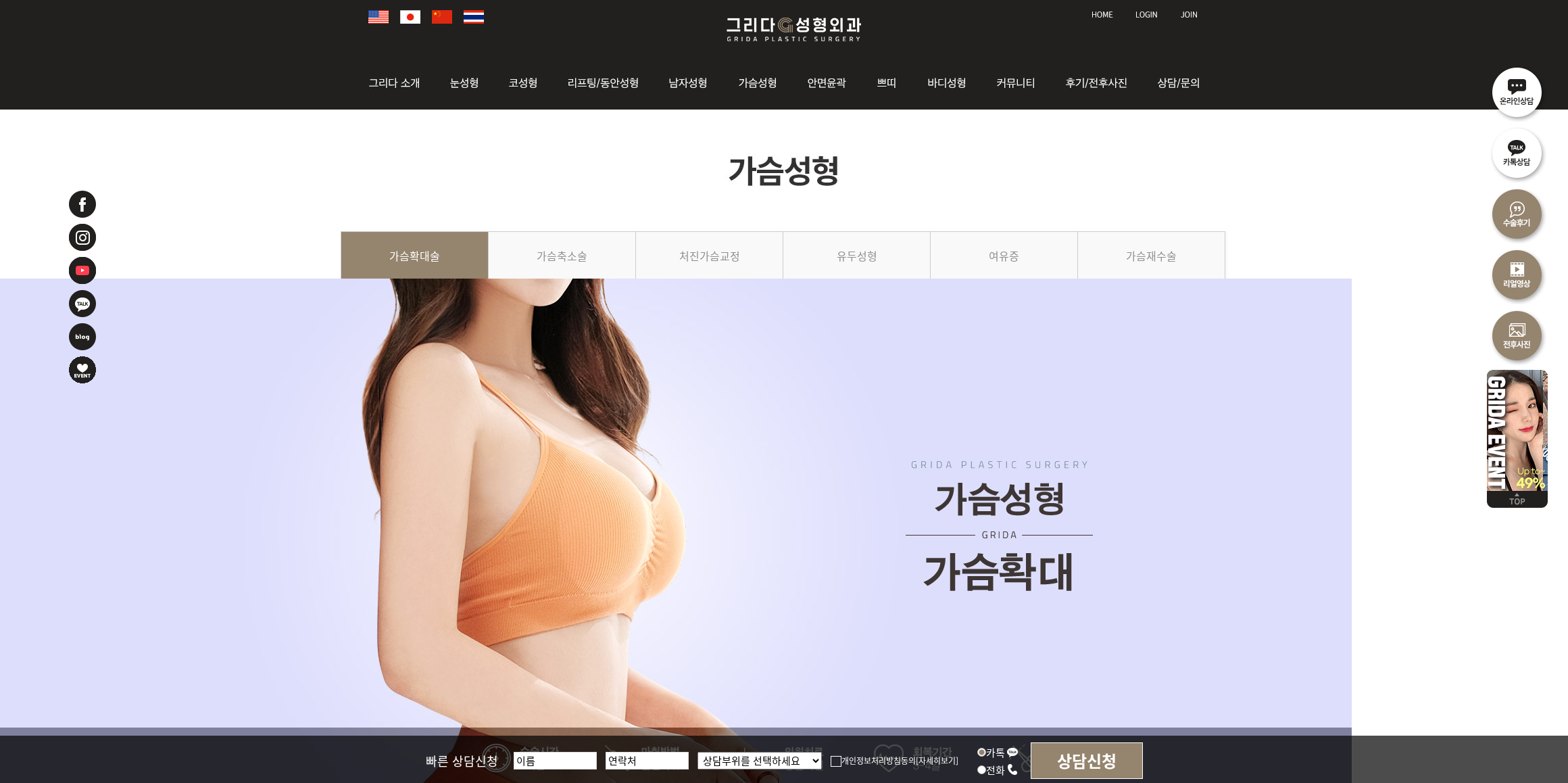
scroll to position [85, 0]
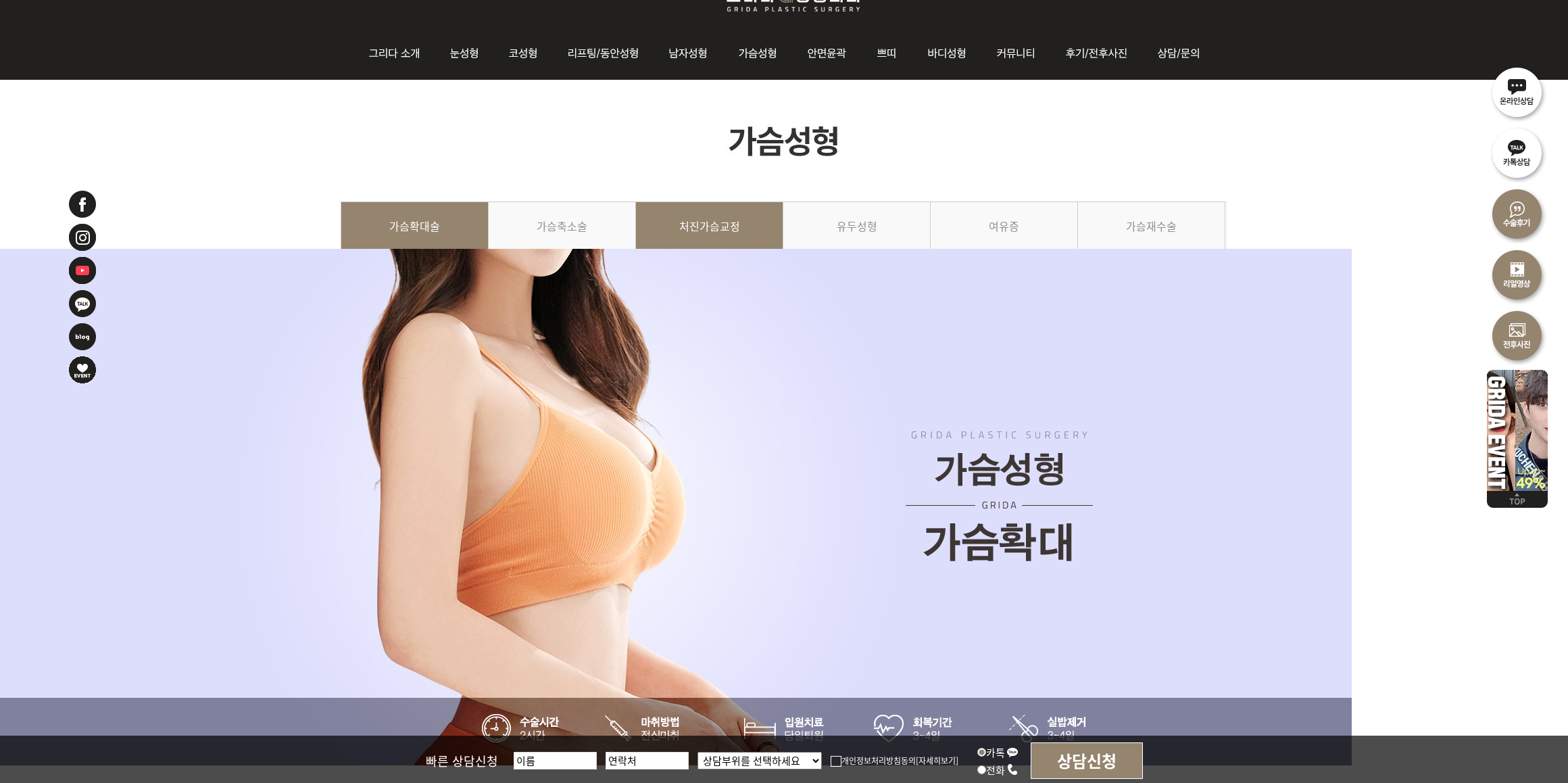
click at [698, 263] on link "처진가슴교정" at bounding box center [709, 232] width 147 height 62
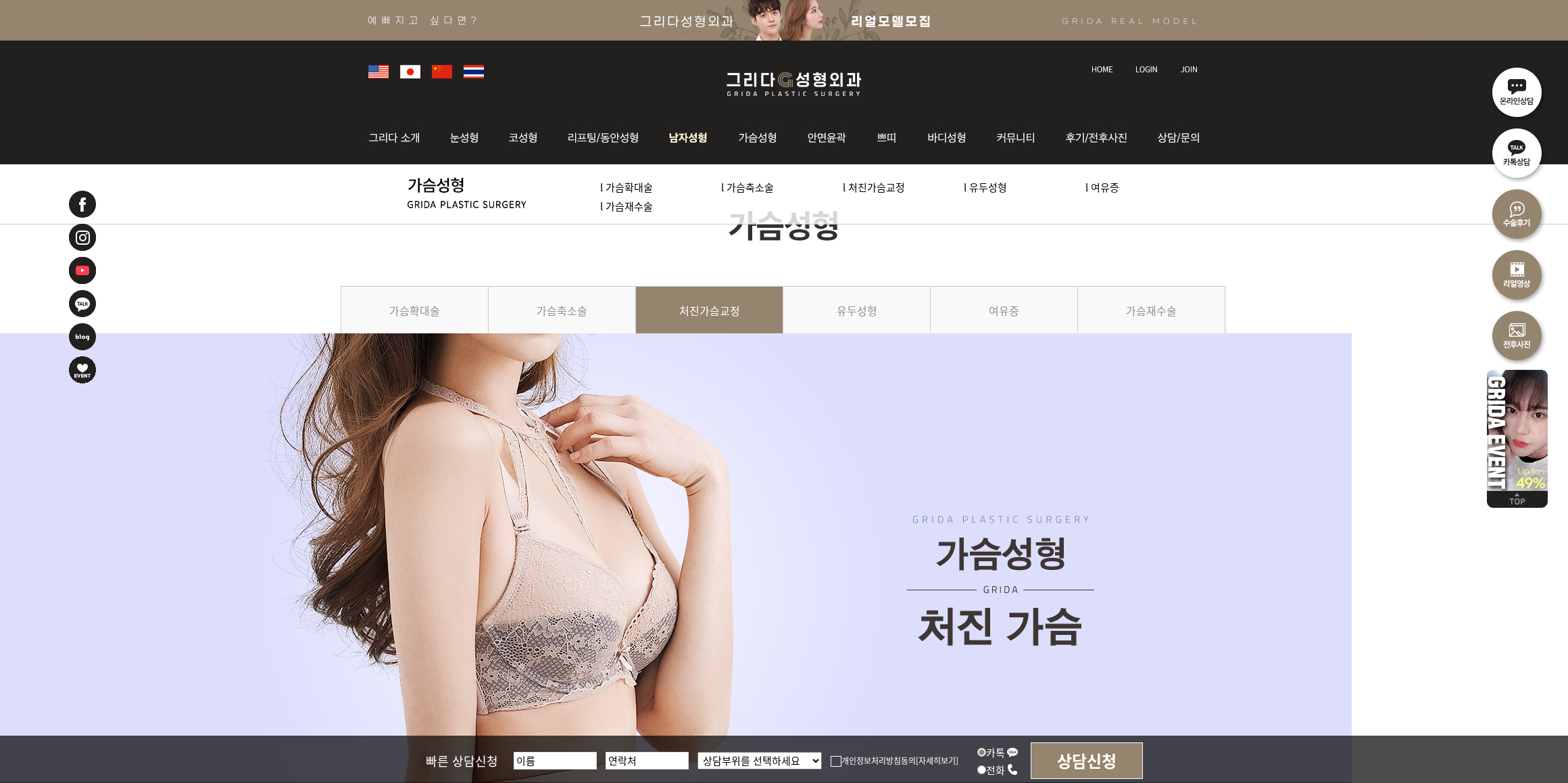
click at [659, 127] on img at bounding box center [689, 137] width 69 height 53
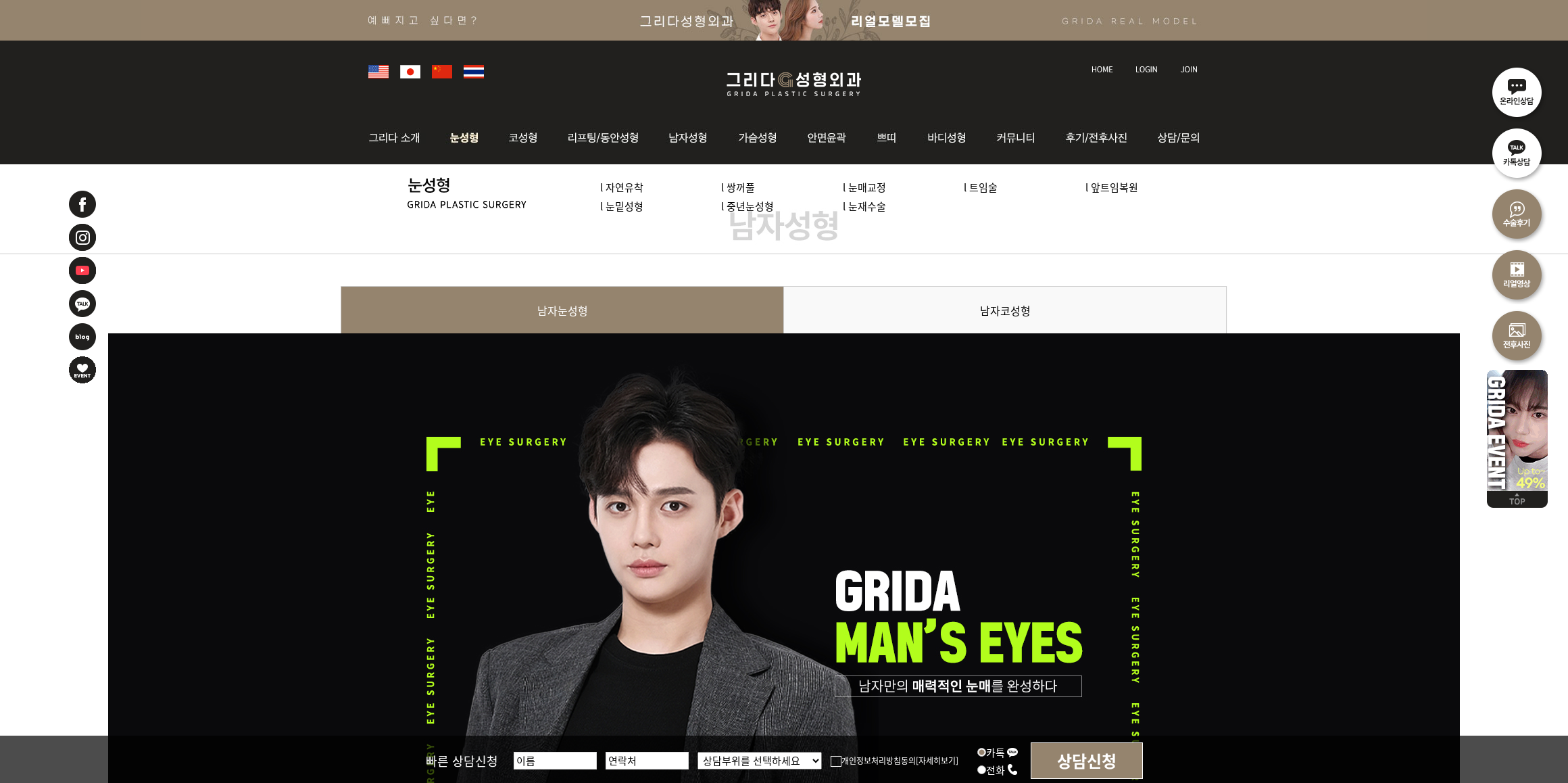
click at [471, 137] on img at bounding box center [464, 137] width 60 height 53
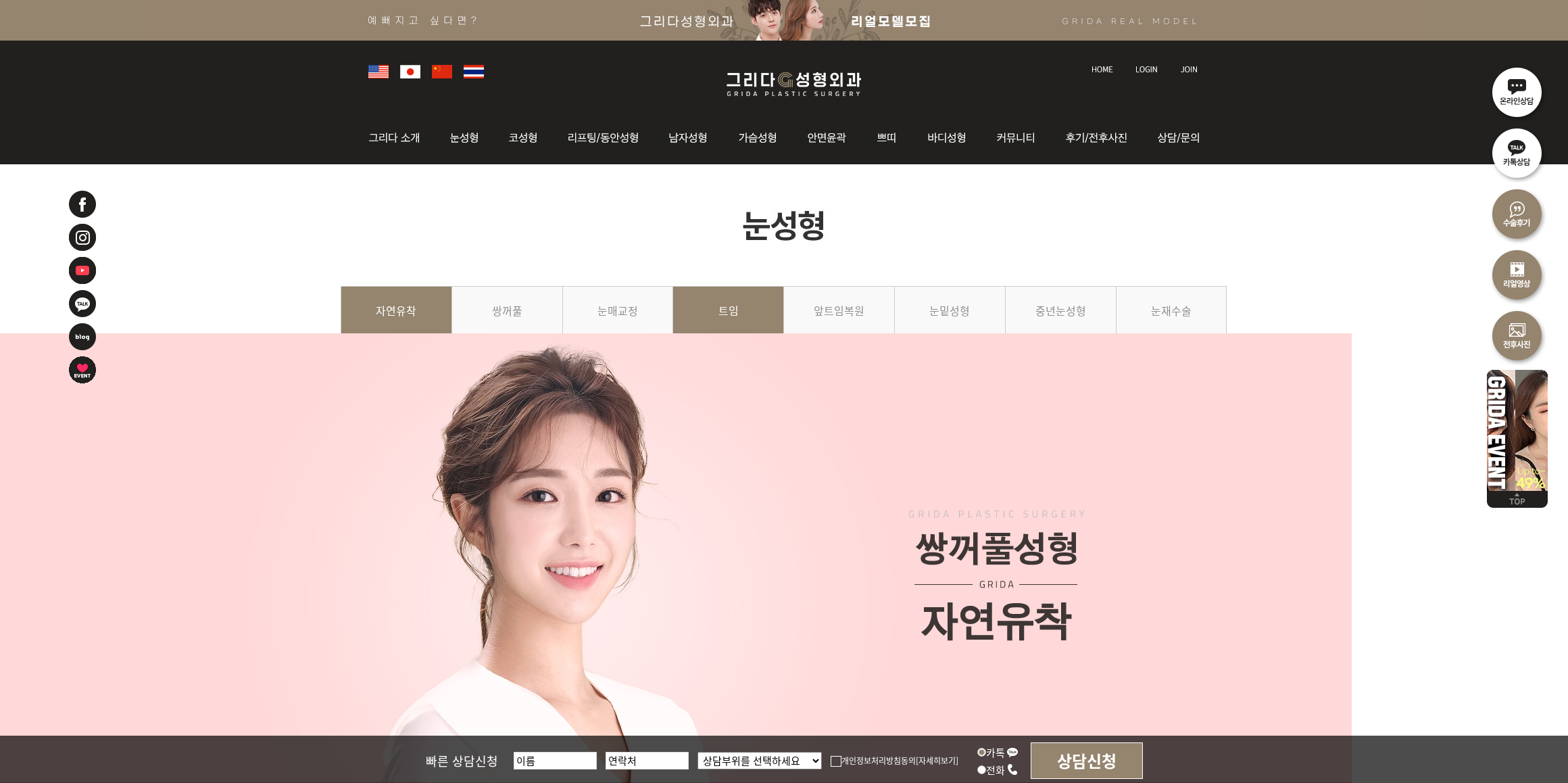
click at [768, 347] on link "트임" at bounding box center [728, 316] width 111 height 62
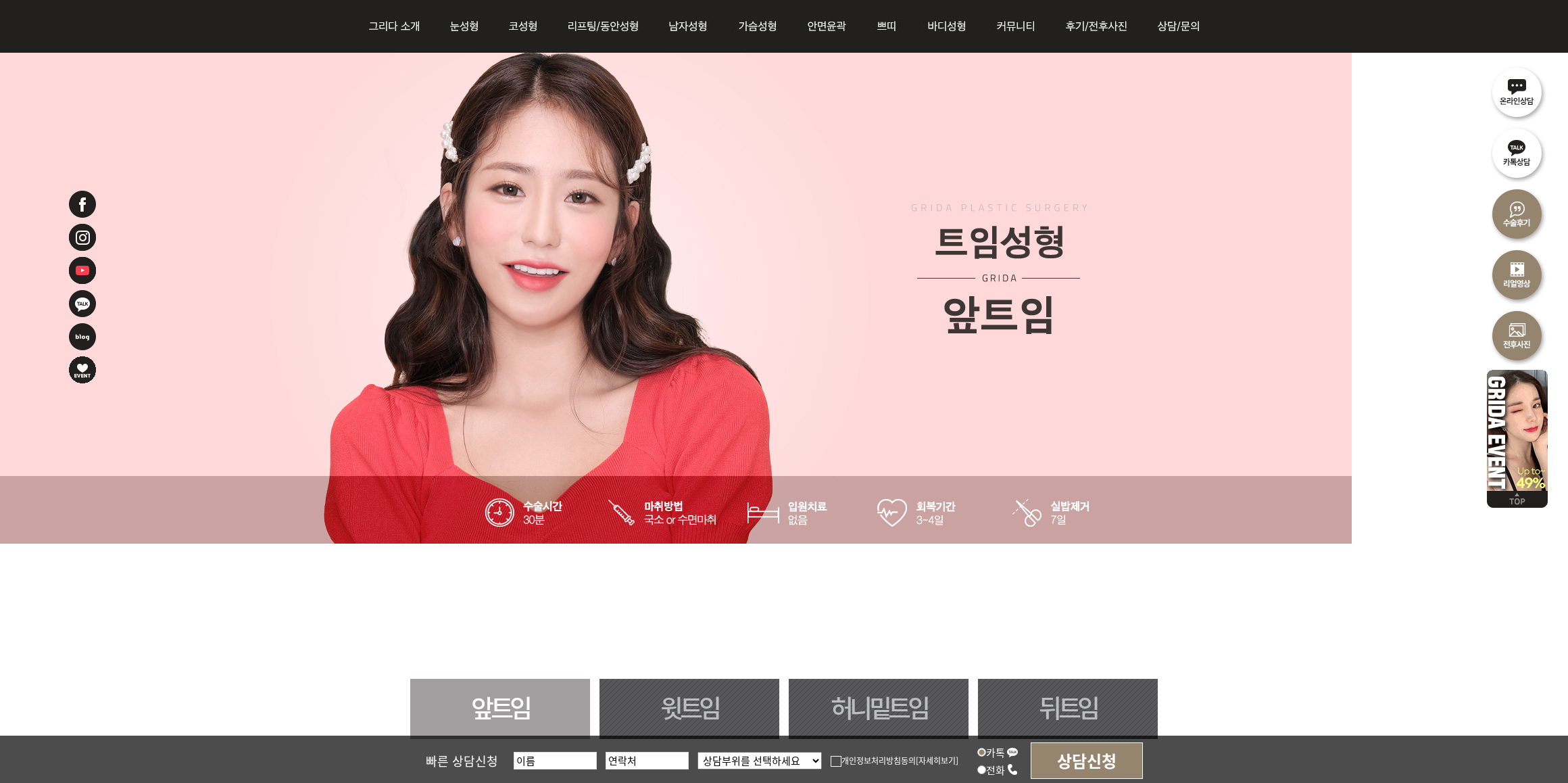
scroll to position [169, 0]
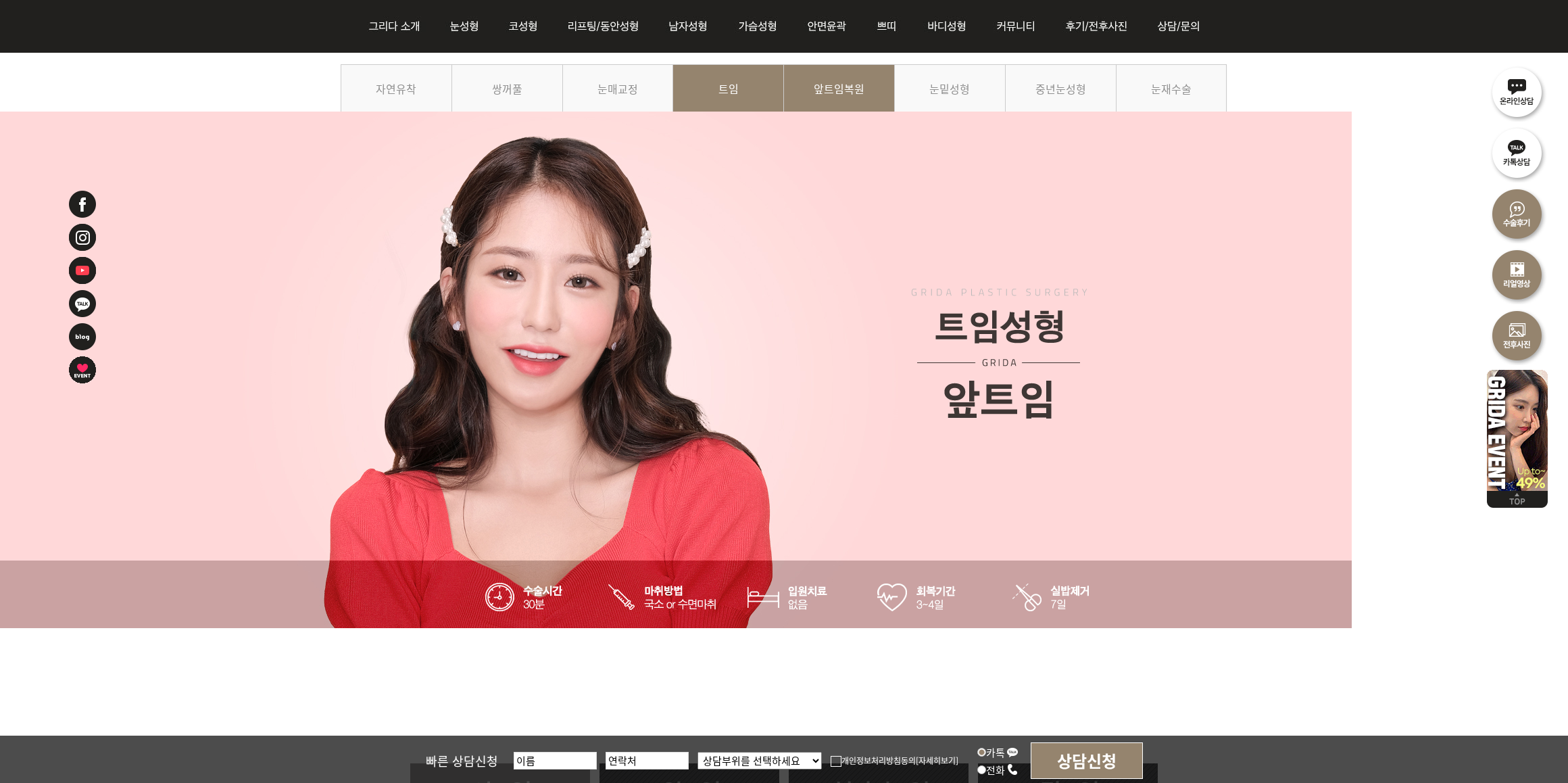
click at [847, 96] on link "앞트임복원" at bounding box center [840, 95] width 111 height 62
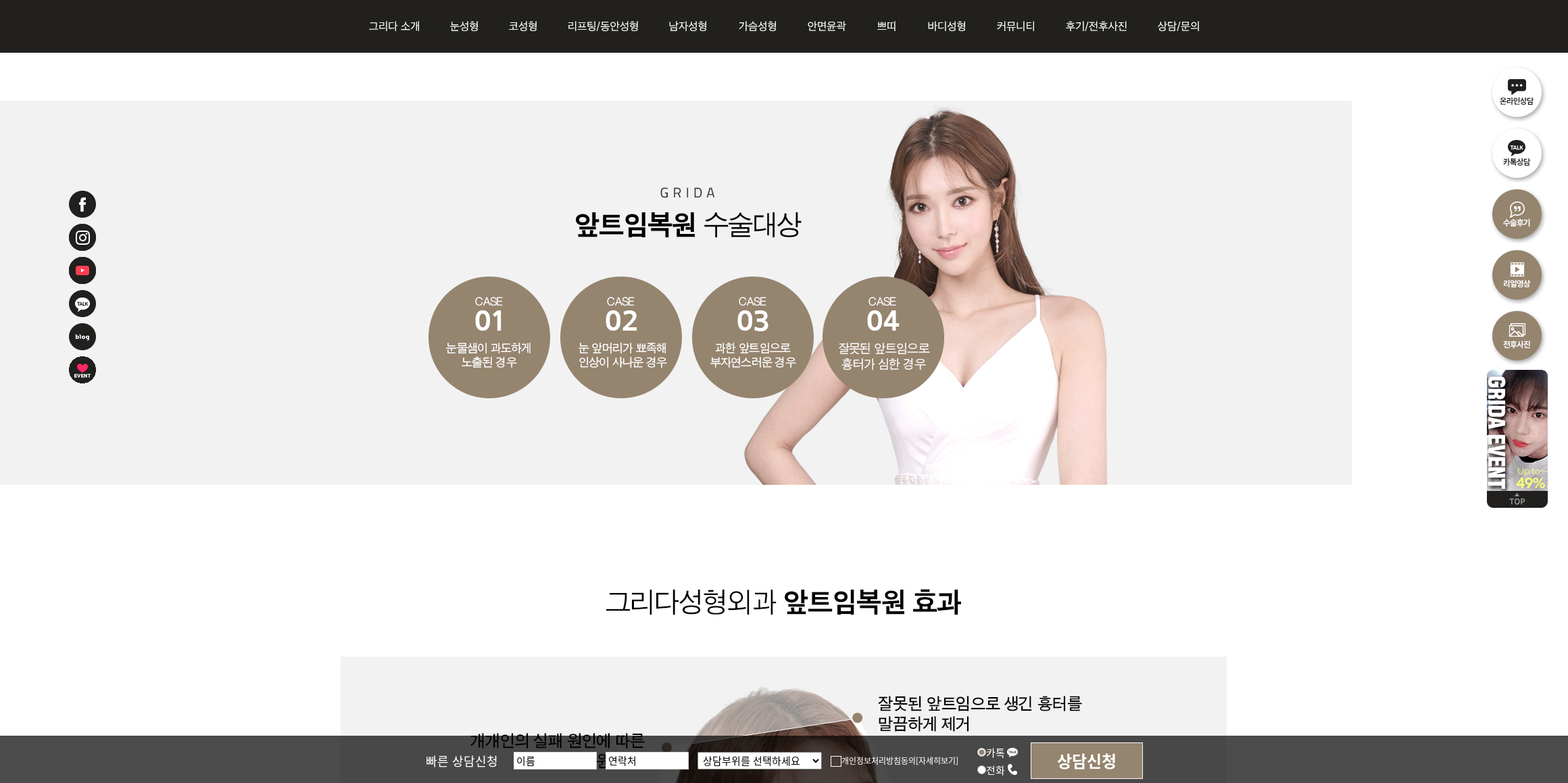
scroll to position [2282, 0]
